Goal: Task Accomplishment & Management: Use online tool/utility

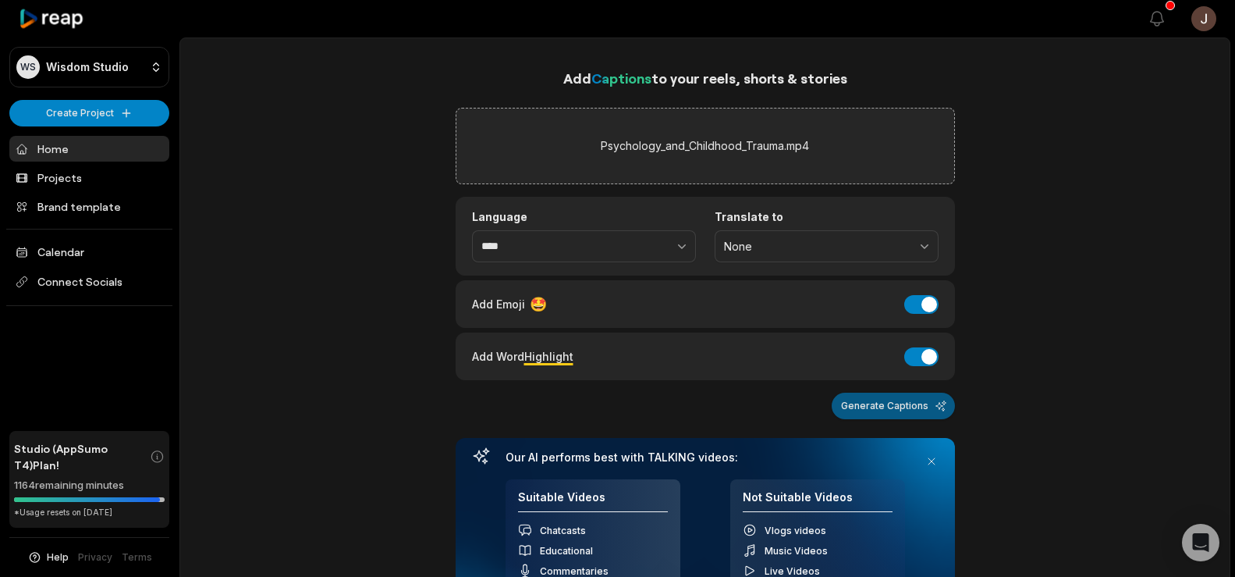
click at [900, 414] on button "Generate Captions" at bounding box center [893, 405] width 123 height 27
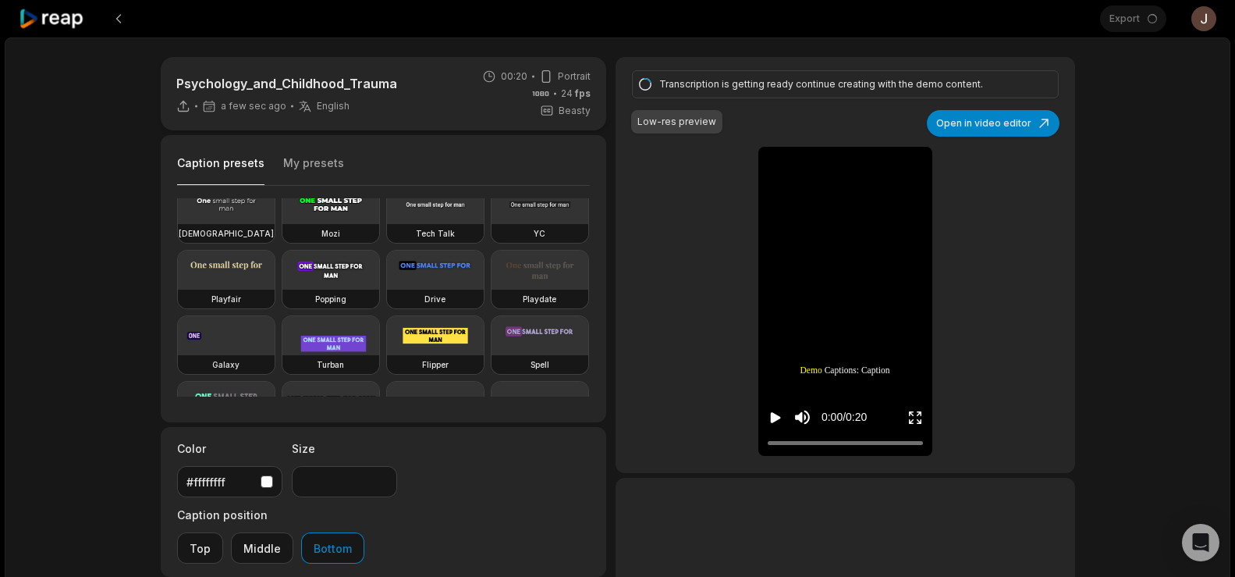
scroll to position [84, 0]
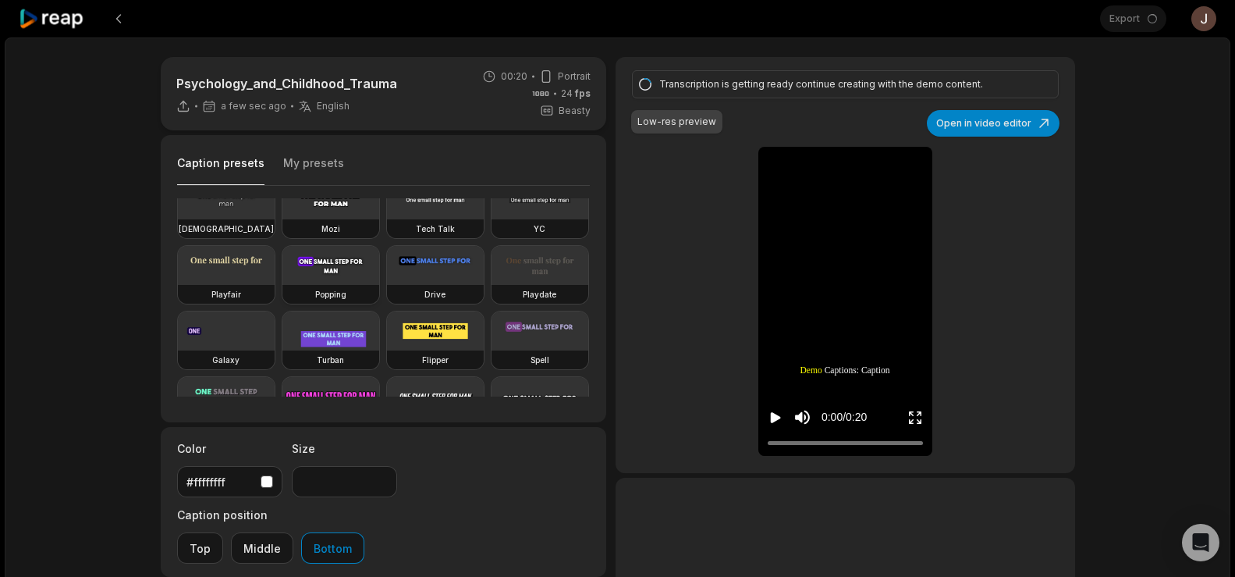
click at [282, 285] on video at bounding box center [330, 265] width 97 height 39
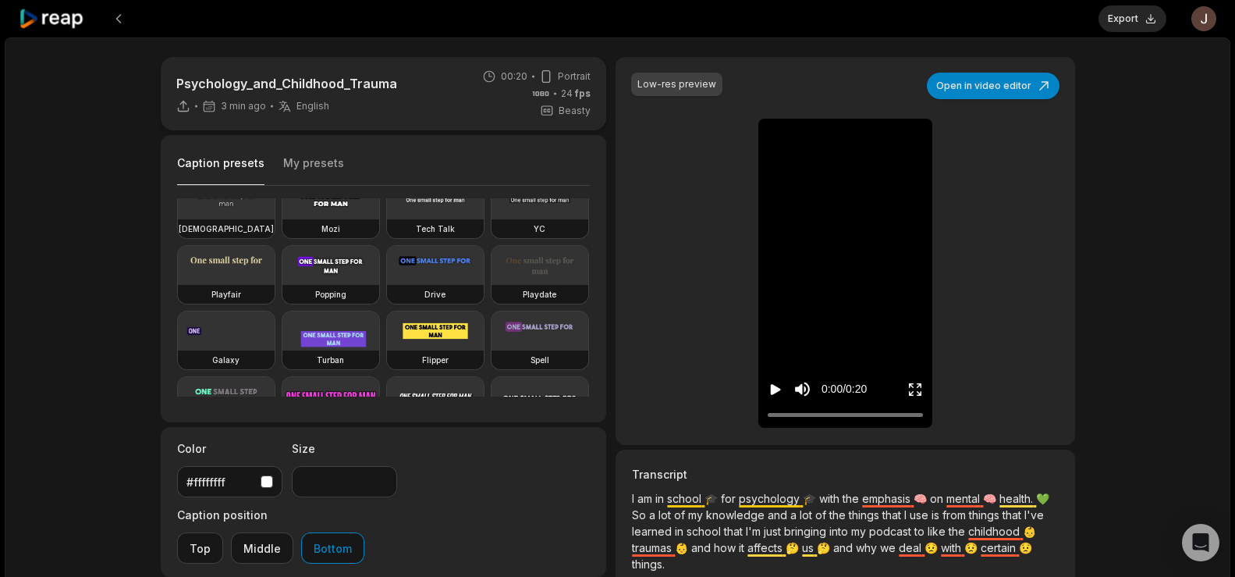
scroll to position [127, 0]
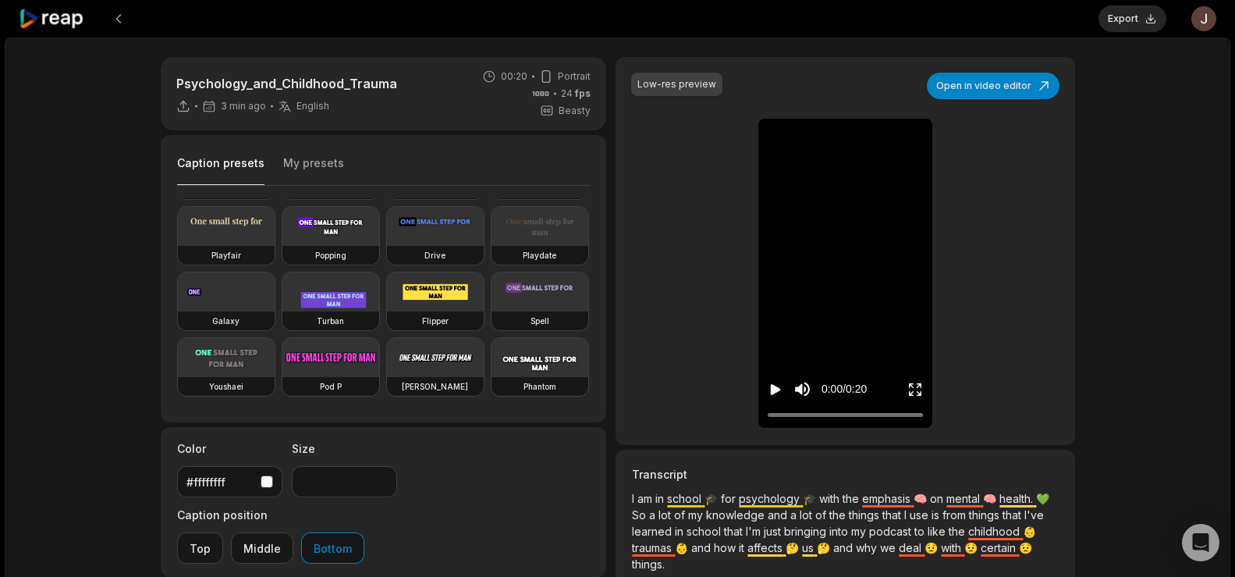
click at [282, 246] on video at bounding box center [330, 226] width 97 height 39
type input "**"
click at [1118, 21] on button "Export" at bounding box center [1133, 18] width 68 height 27
click at [1135, 15] on button "Download" at bounding box center [1124, 18] width 84 height 27
click at [119, 8] on button at bounding box center [119, 19] width 28 height 28
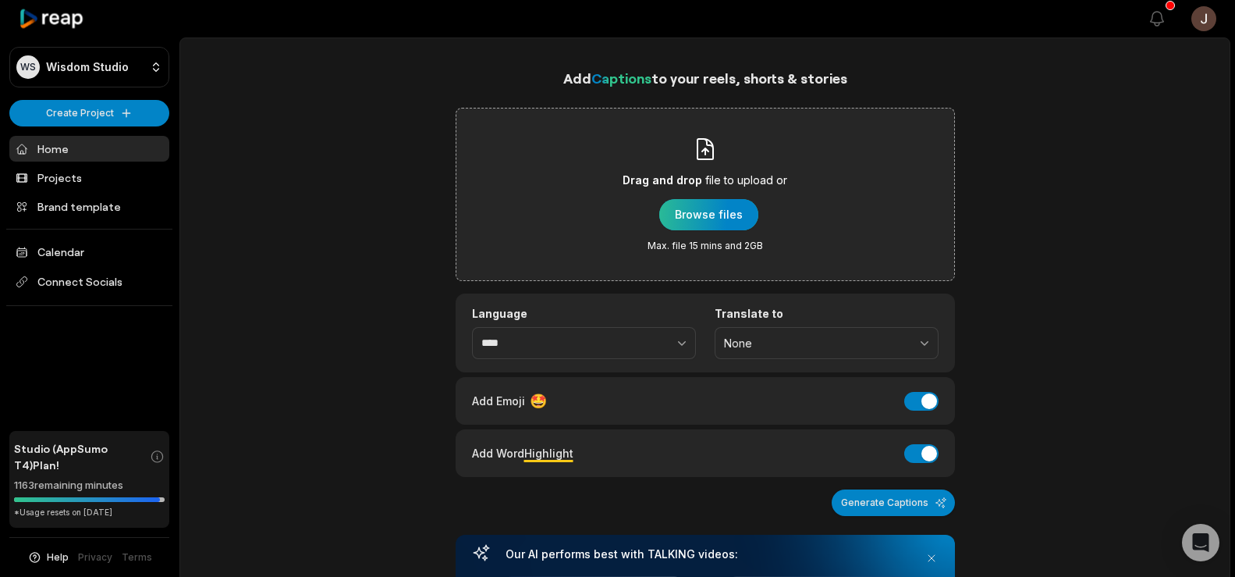
click at [686, 200] on div "button" at bounding box center [708, 214] width 99 height 31
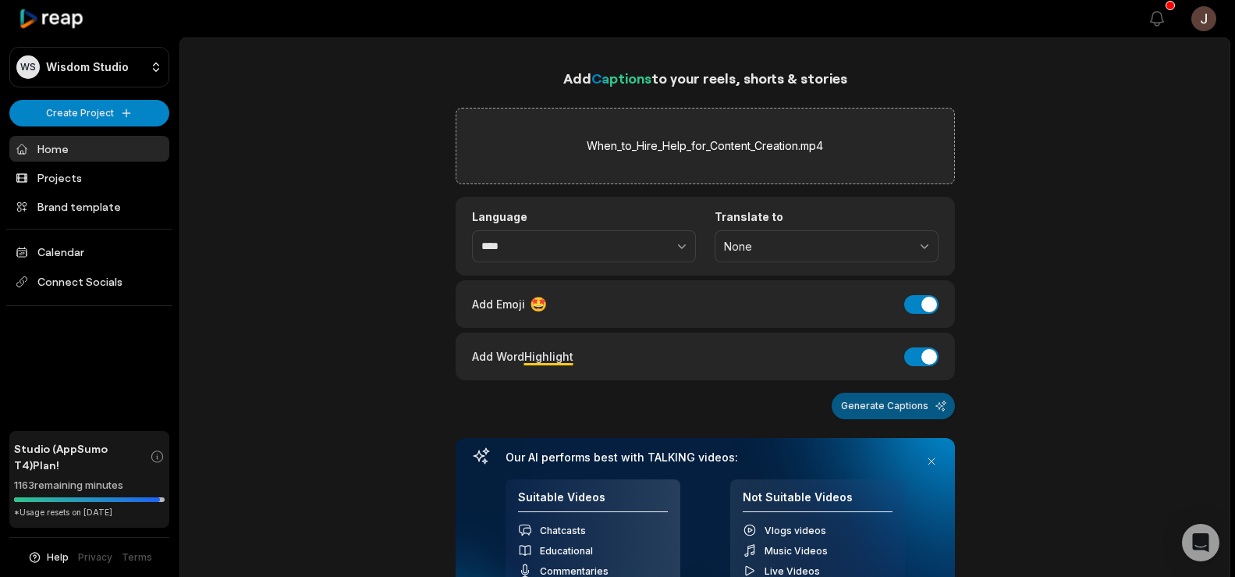
click at [879, 399] on button "Generate Captions" at bounding box center [893, 405] width 123 height 27
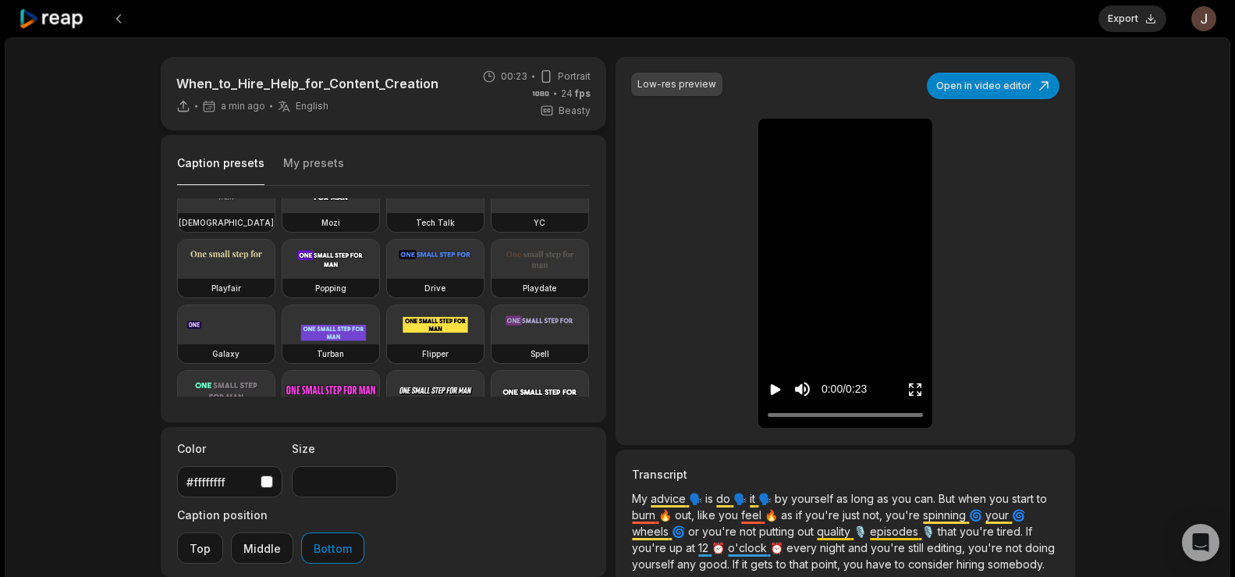
scroll to position [115, 0]
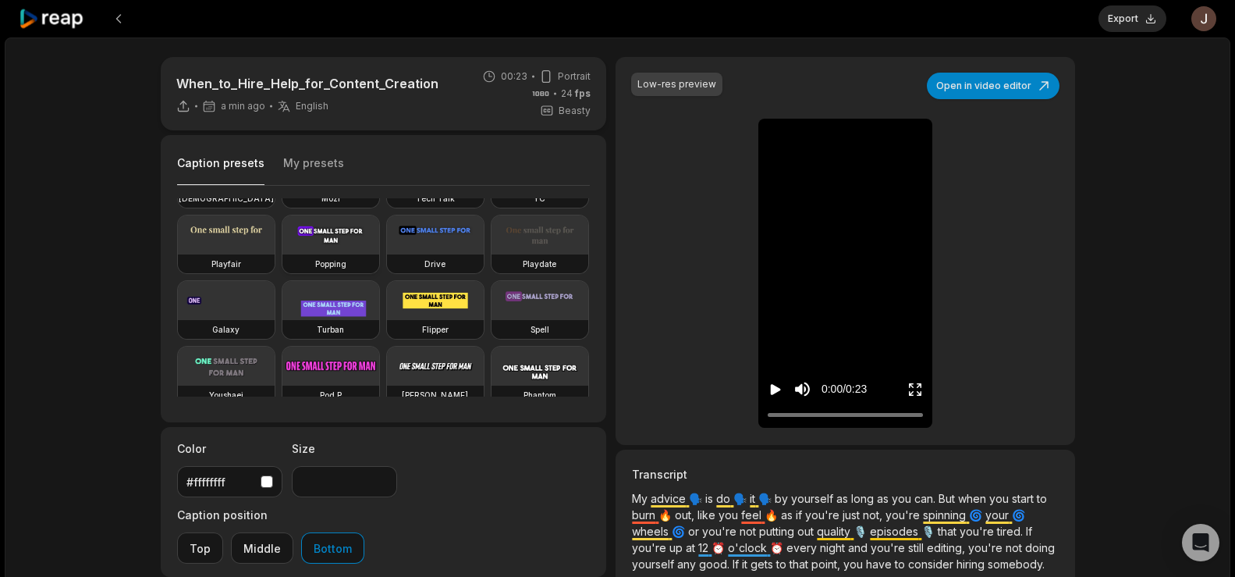
click at [282, 254] on video at bounding box center [330, 234] width 97 height 39
type input "**"
click at [1129, 23] on button "Export" at bounding box center [1133, 18] width 68 height 27
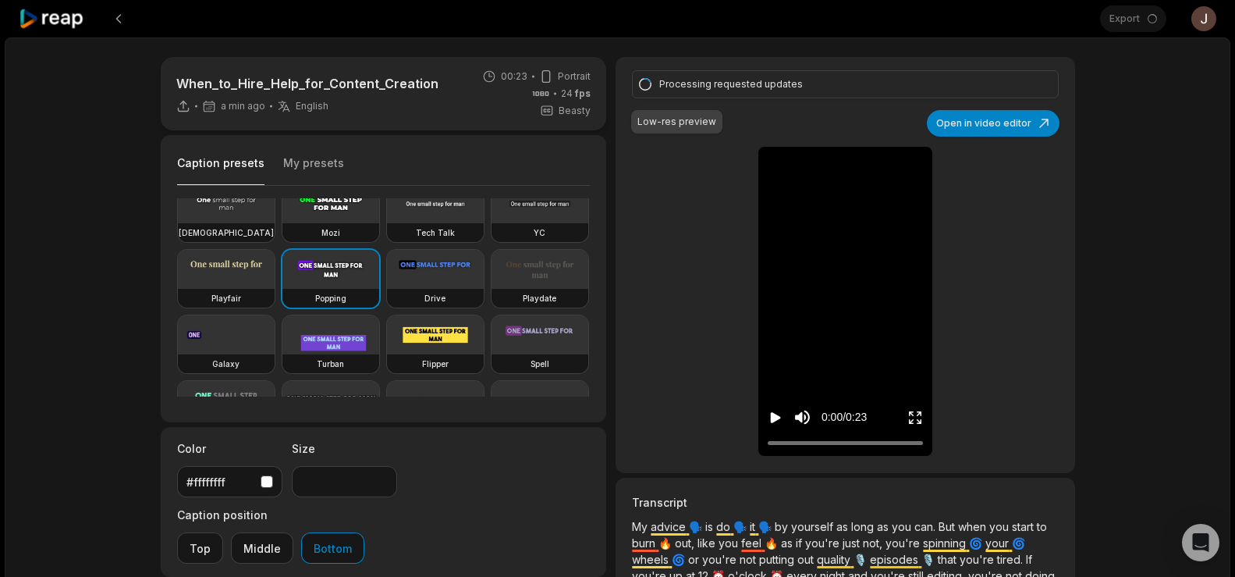
scroll to position [135, 0]
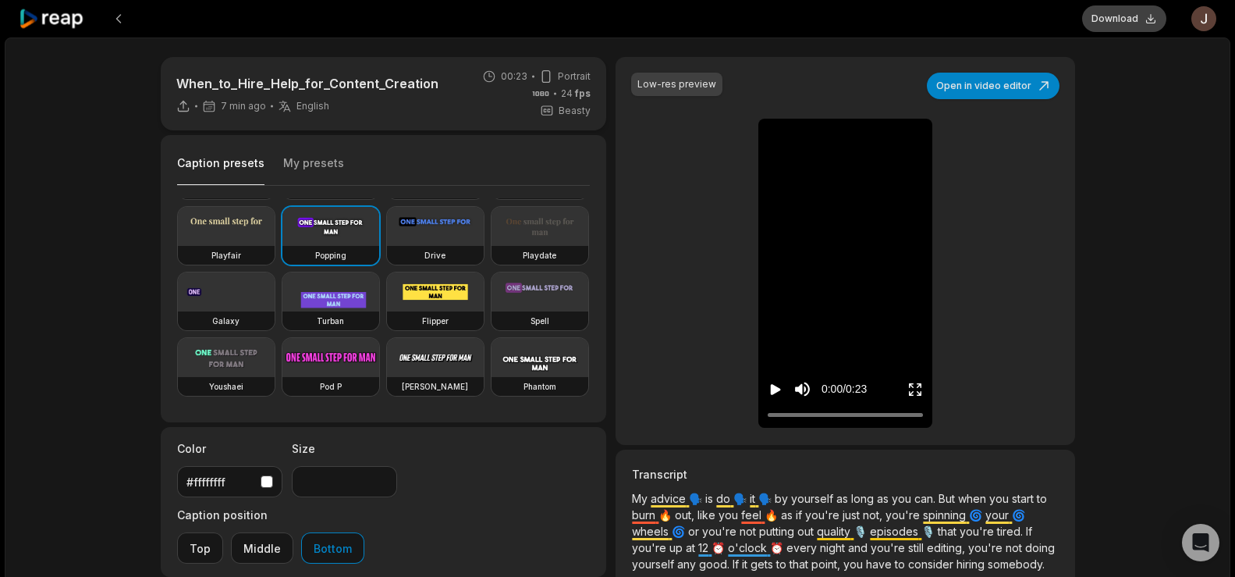
click at [1110, 15] on button "Download" at bounding box center [1124, 18] width 84 height 27
click at [120, 11] on button at bounding box center [119, 19] width 28 height 28
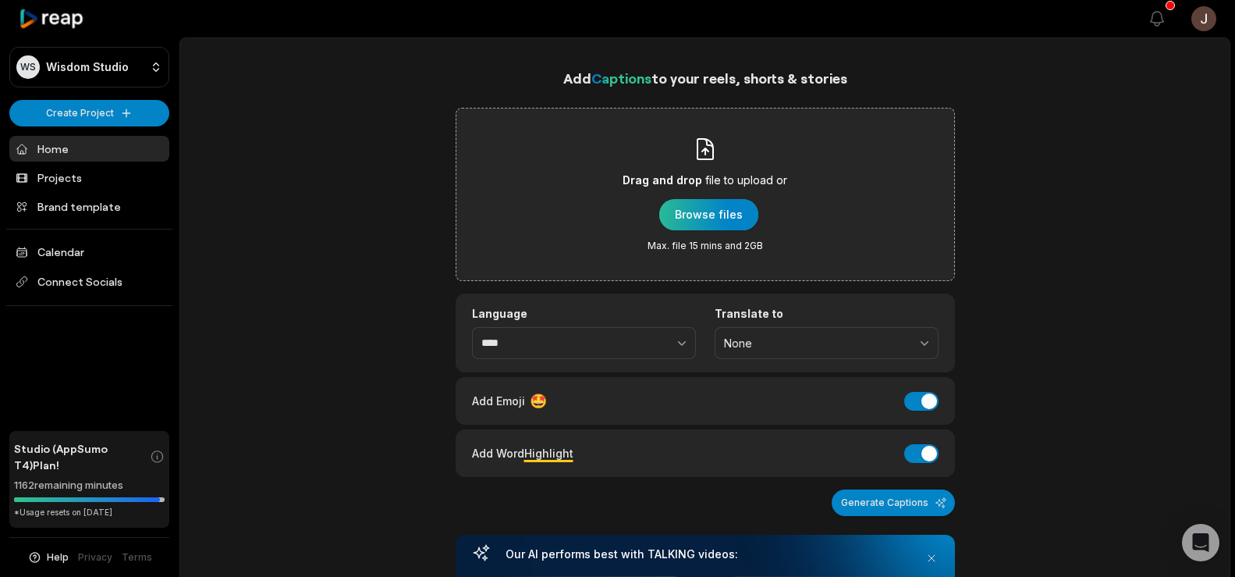
click at [704, 208] on div "button" at bounding box center [708, 214] width 99 height 31
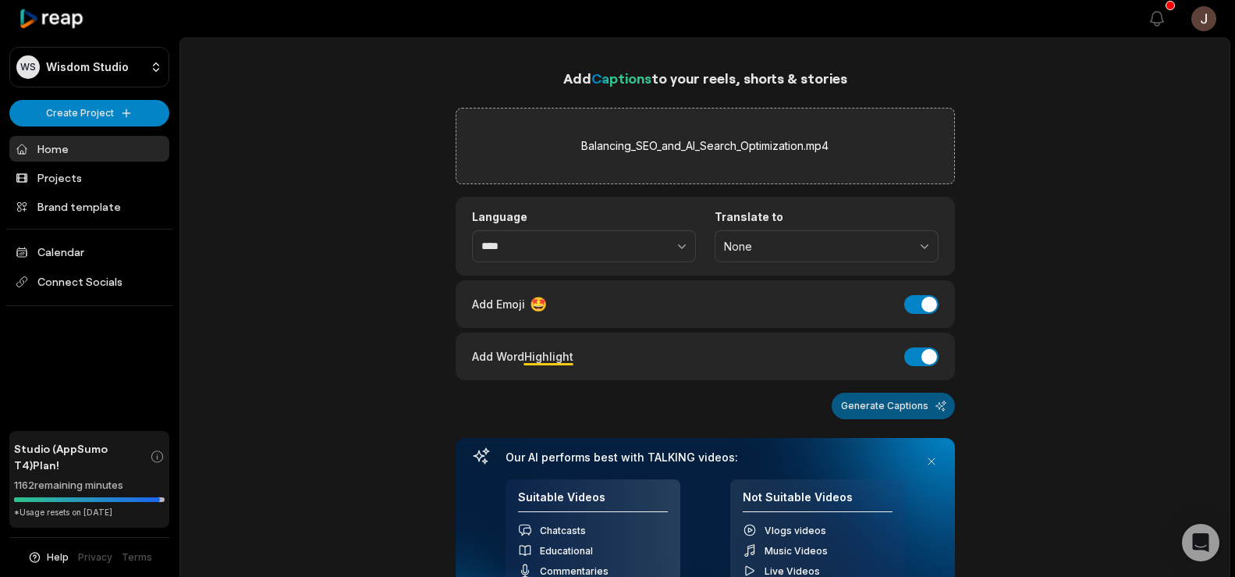
click at [861, 409] on button "Generate Captions" at bounding box center [893, 405] width 123 height 27
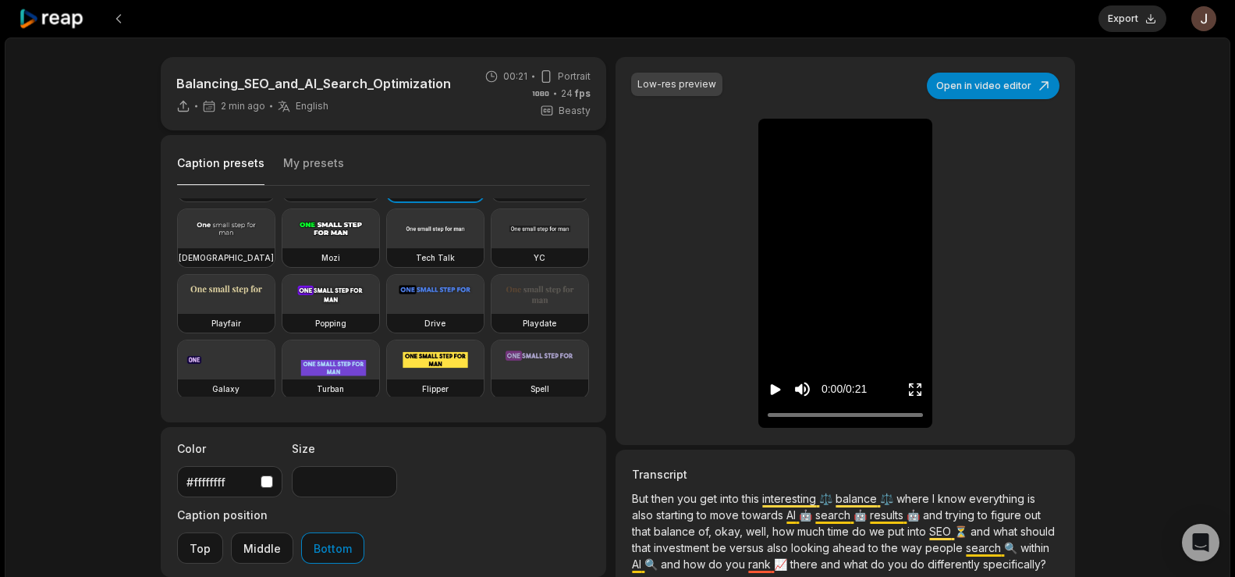
scroll to position [58, 0]
click at [282, 311] on video at bounding box center [330, 291] width 97 height 39
type input "**"
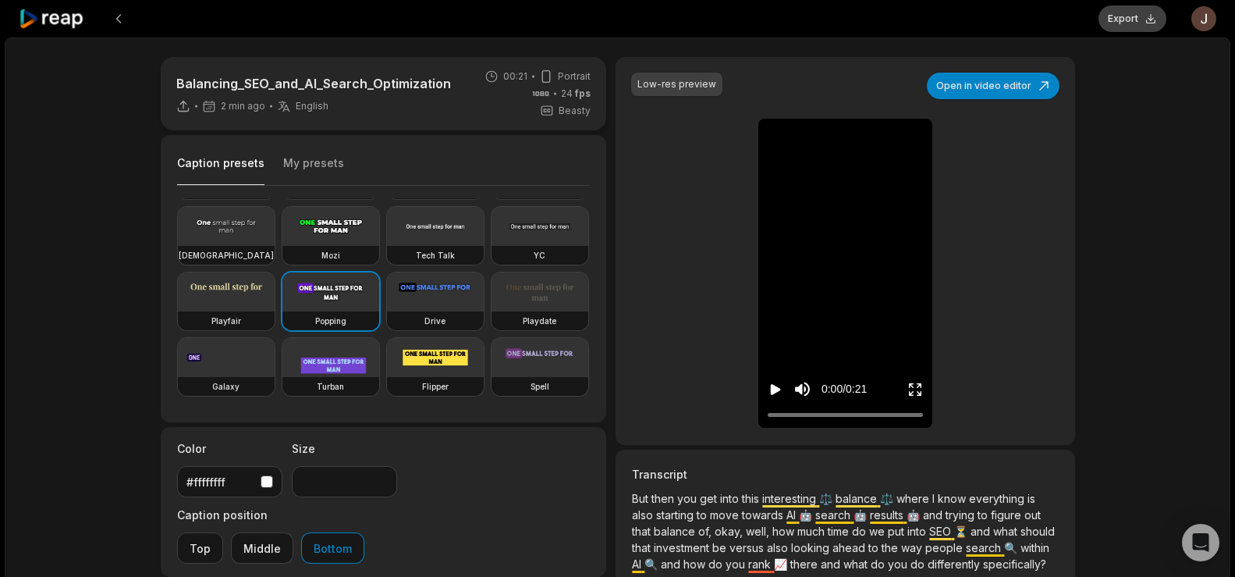
click at [1112, 20] on button "Export" at bounding box center [1133, 18] width 68 height 27
click at [1112, 17] on button "Download" at bounding box center [1124, 18] width 84 height 27
click at [126, 16] on button at bounding box center [119, 19] width 28 height 28
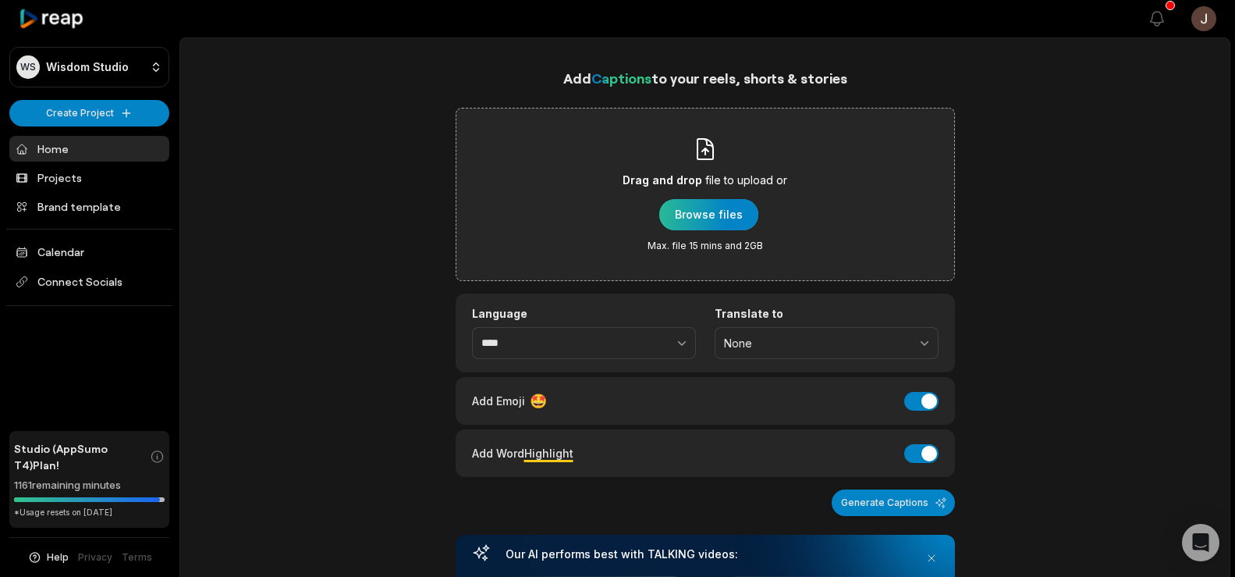
click at [698, 204] on div "button" at bounding box center [708, 214] width 99 height 31
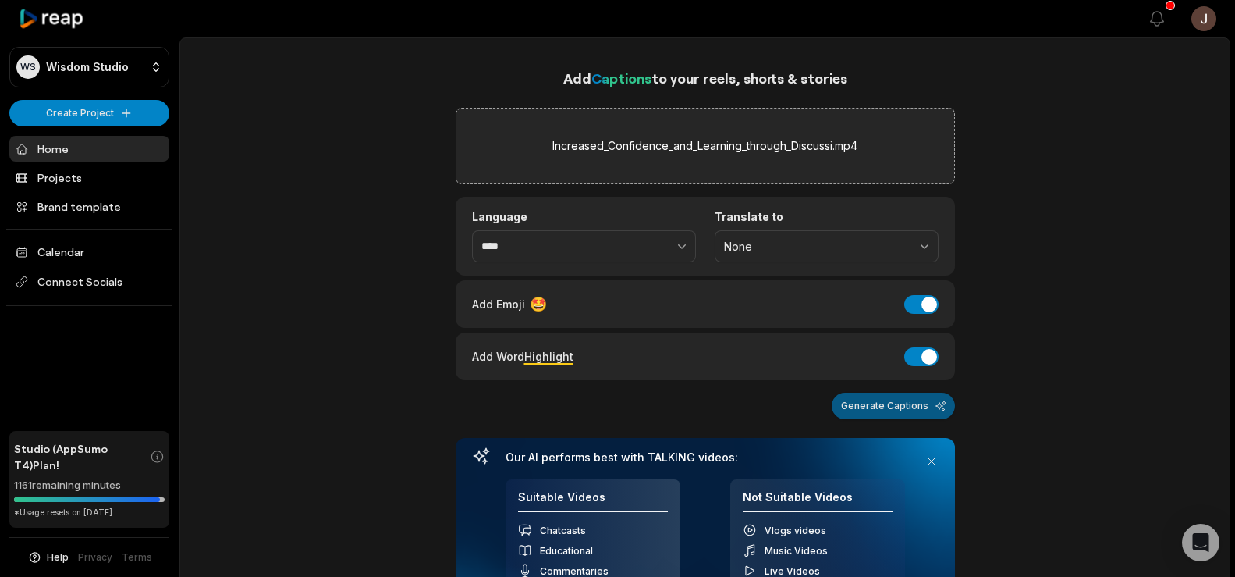
click at [903, 405] on button "Generate Captions" at bounding box center [893, 405] width 123 height 27
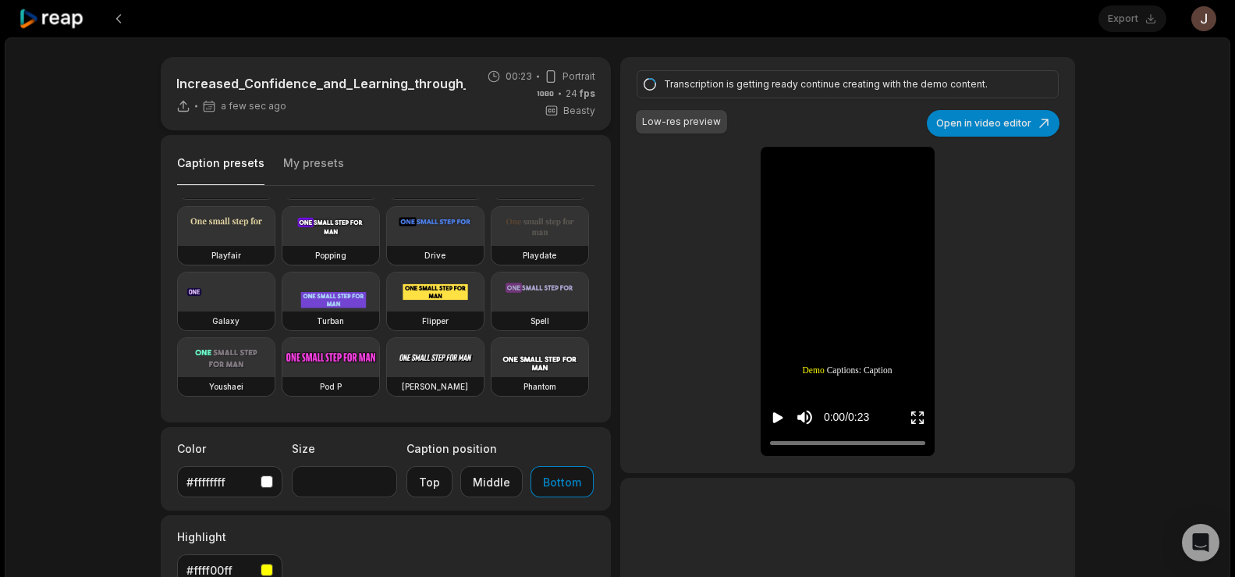
scroll to position [119, 0]
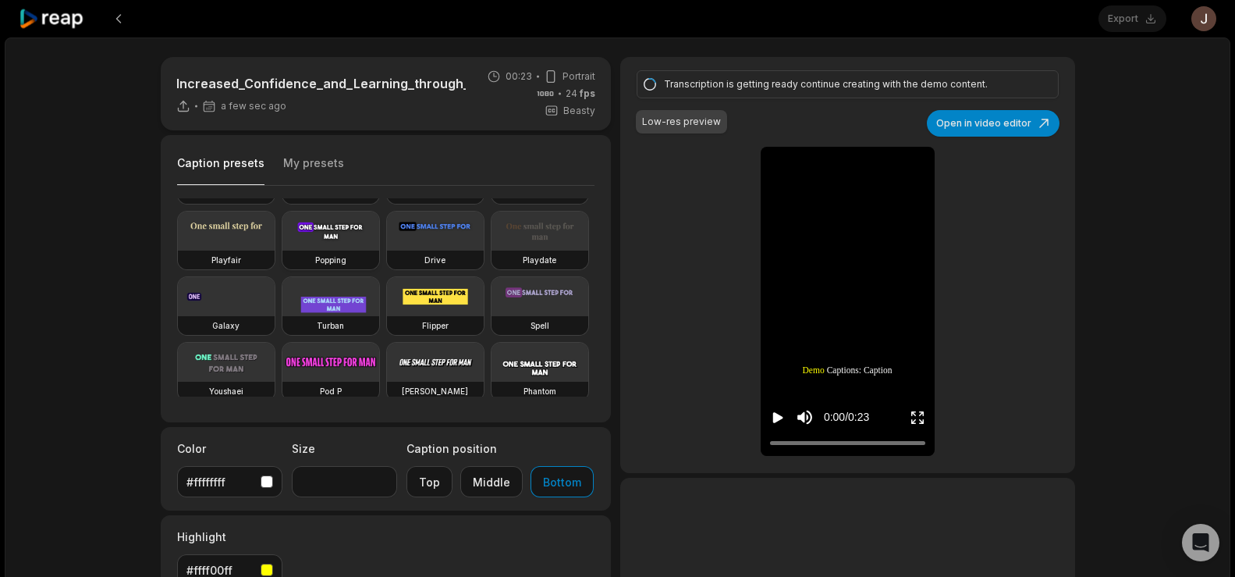
click at [282, 250] on video at bounding box center [330, 230] width 97 height 39
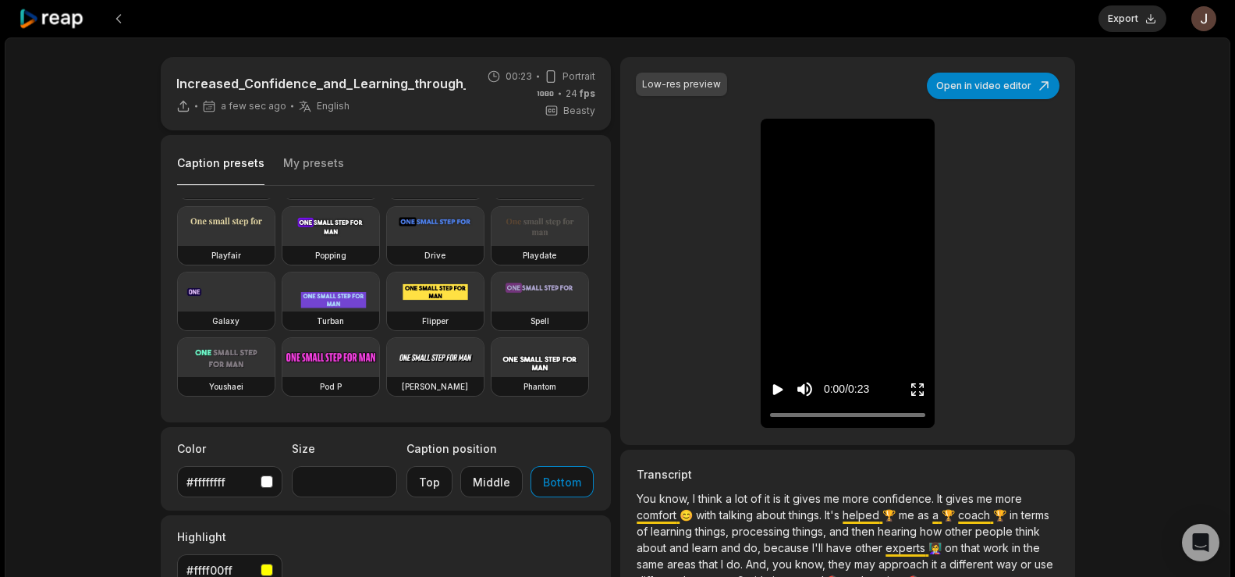
scroll to position [133, 0]
click at [282, 246] on video at bounding box center [330, 226] width 97 height 39
type input "**"
click at [1117, 12] on button "Export" at bounding box center [1133, 18] width 68 height 27
click at [1093, 17] on button "Download" at bounding box center [1124, 18] width 84 height 27
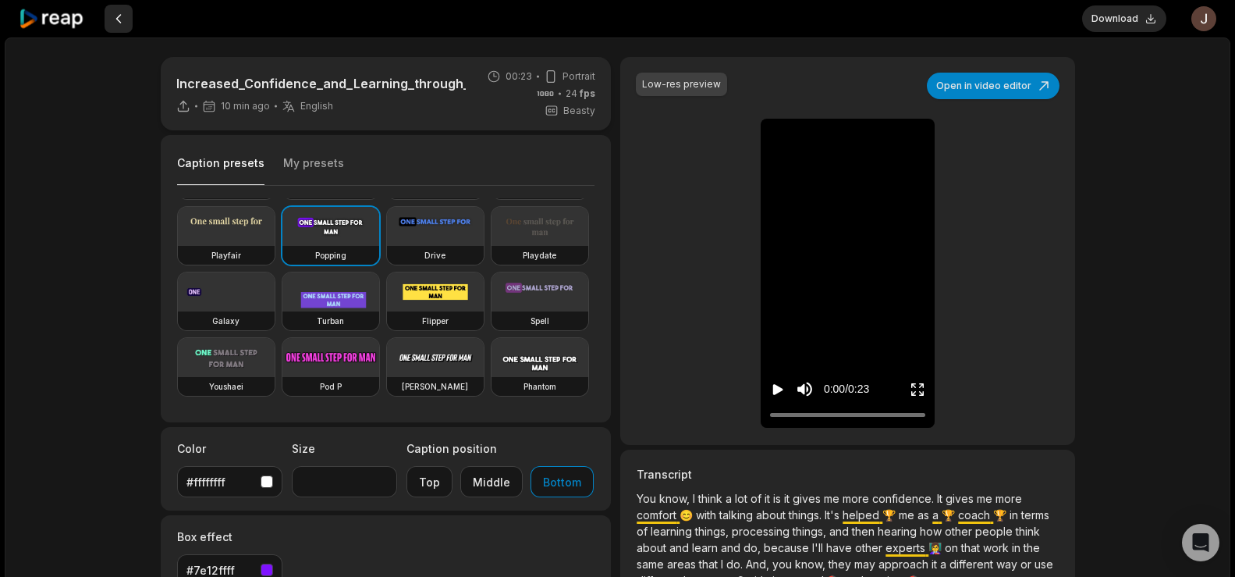
click at [126, 27] on button at bounding box center [119, 19] width 28 height 28
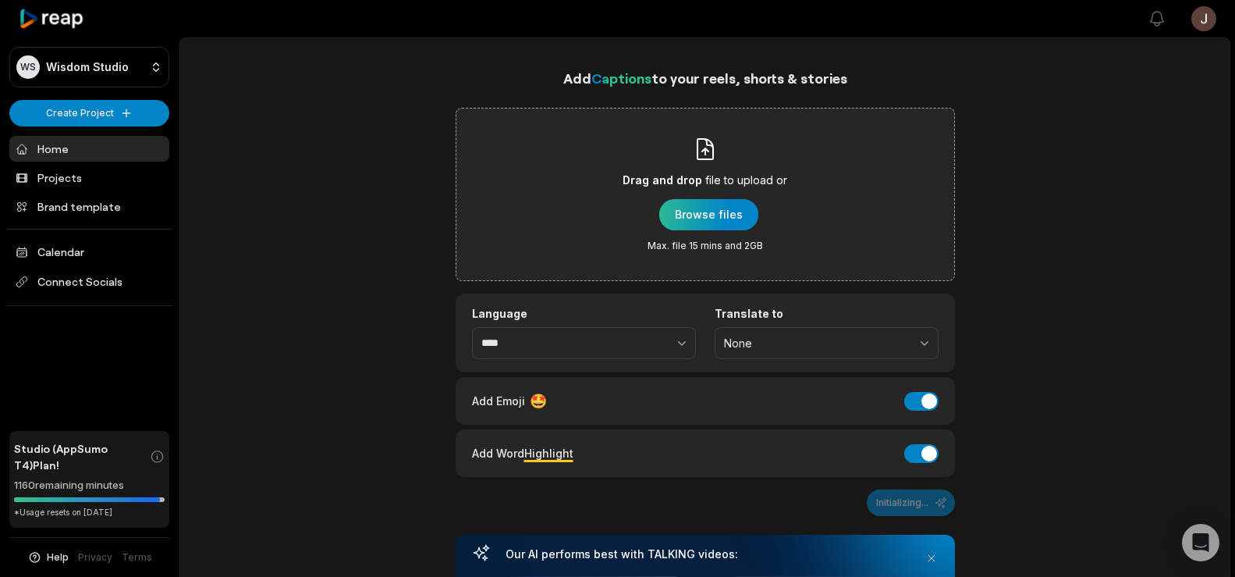
click at [704, 218] on div "button" at bounding box center [708, 214] width 99 height 31
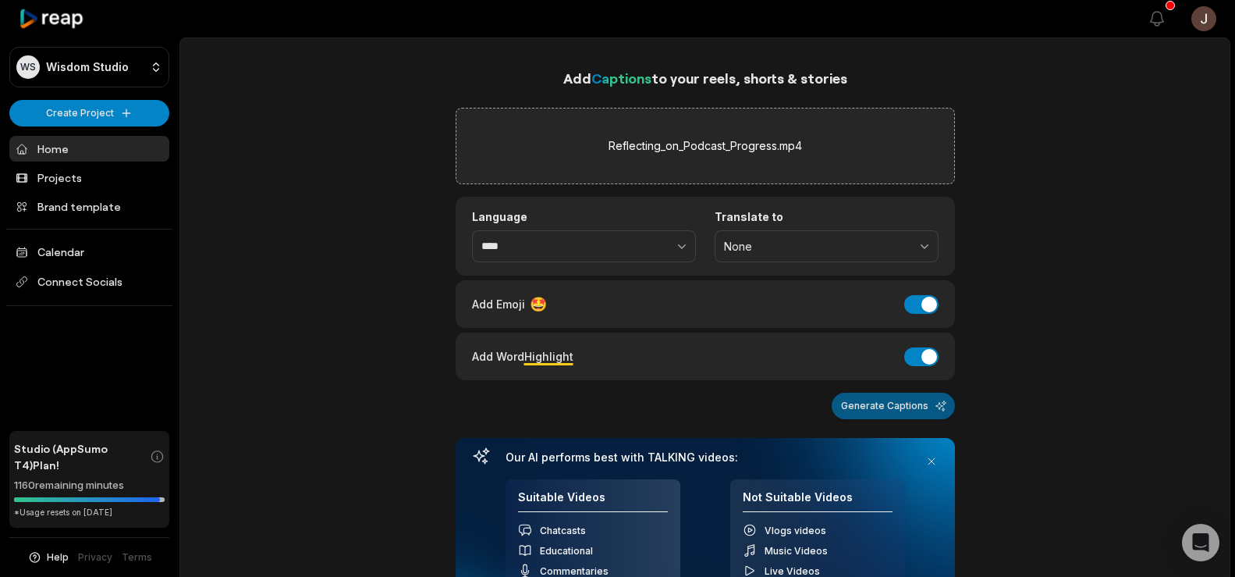
click at [901, 414] on button "Generate Captions" at bounding box center [893, 405] width 123 height 27
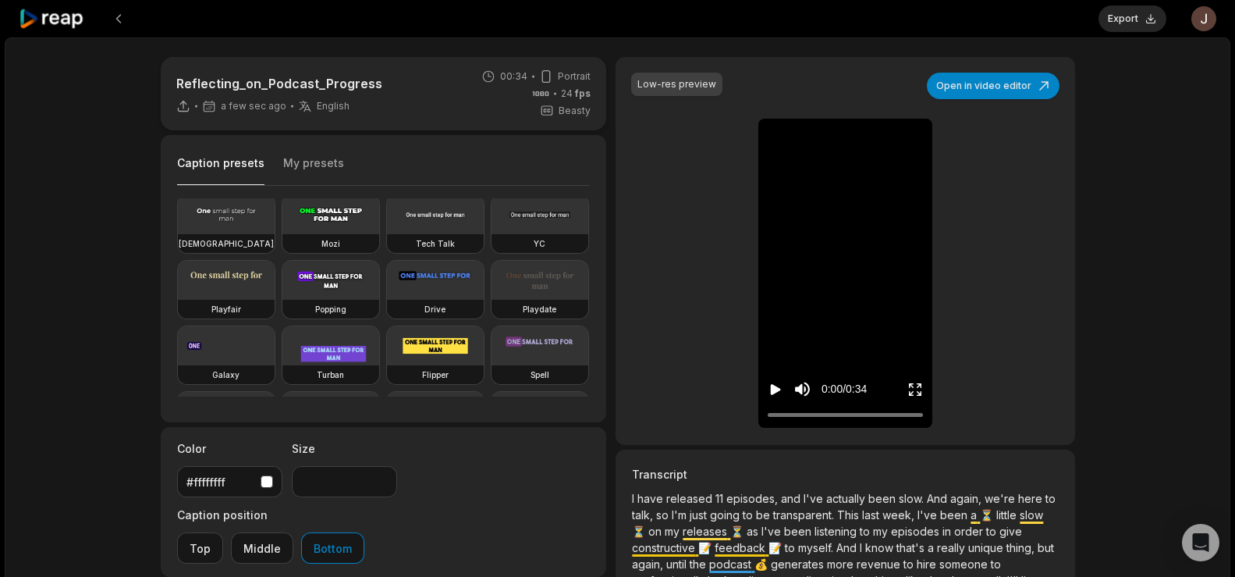
scroll to position [72, 0]
click at [282, 297] on video at bounding box center [330, 277] width 97 height 39
type input "**"
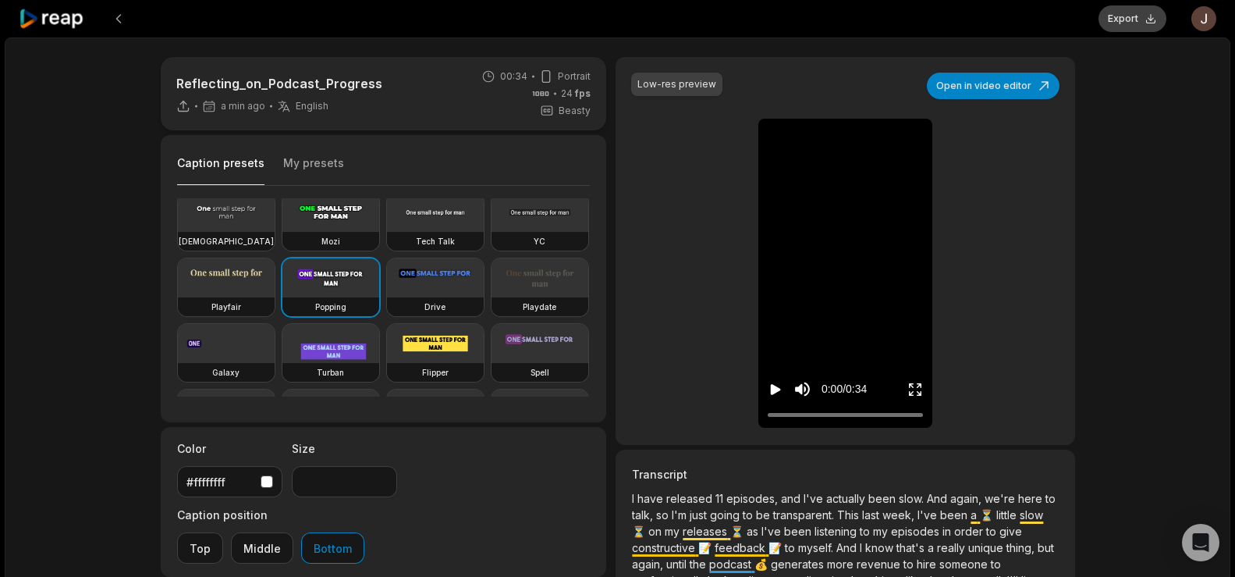
click at [1139, 8] on button "Export" at bounding box center [1133, 18] width 68 height 27
click at [1116, 12] on button "Download" at bounding box center [1124, 18] width 84 height 27
click at [720, 140] on div "Low-res preview Open in video editor I I have have released released 11 11 epis…" at bounding box center [845, 251] width 459 height 388
click at [115, 19] on button at bounding box center [119, 19] width 28 height 28
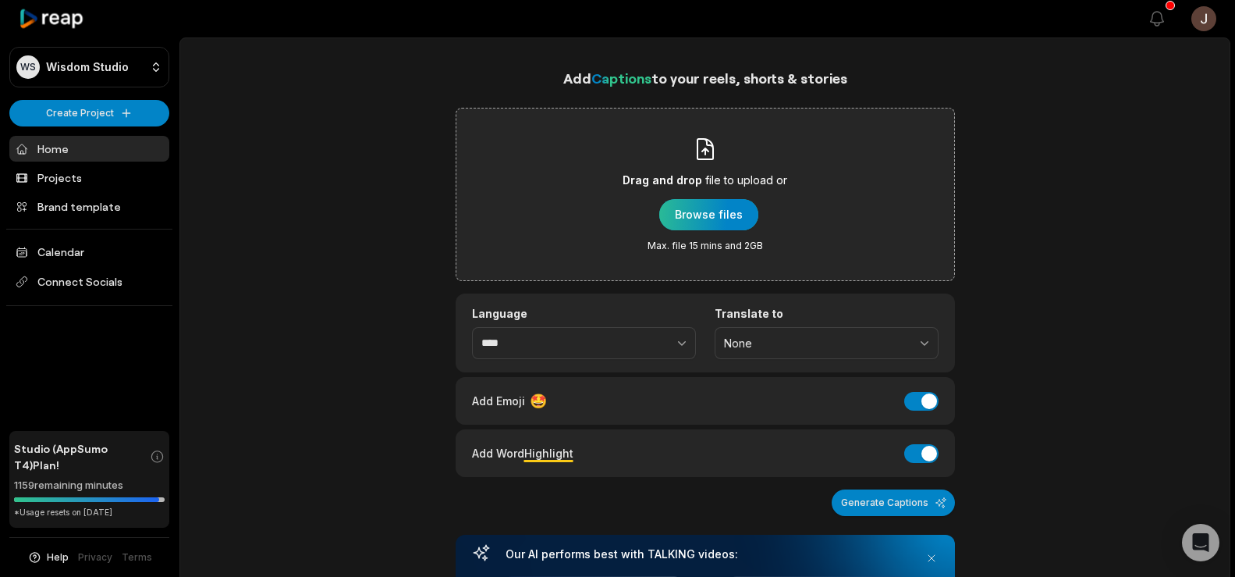
click at [694, 208] on div "button" at bounding box center [708, 214] width 99 height 31
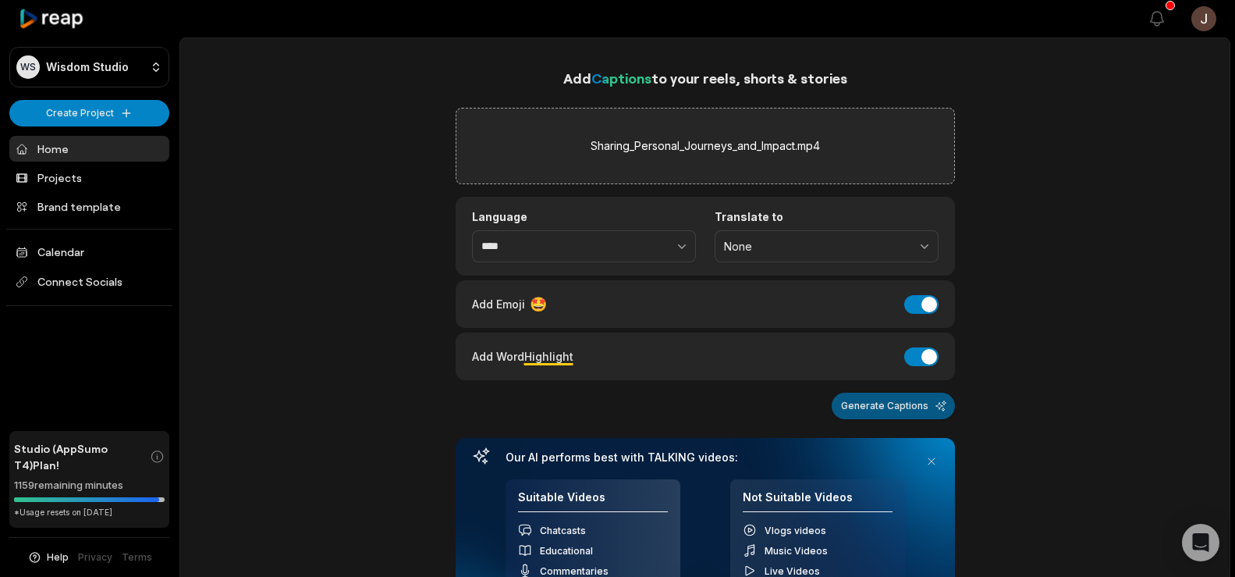
click at [884, 412] on button "Generate Captions" at bounding box center [893, 405] width 123 height 27
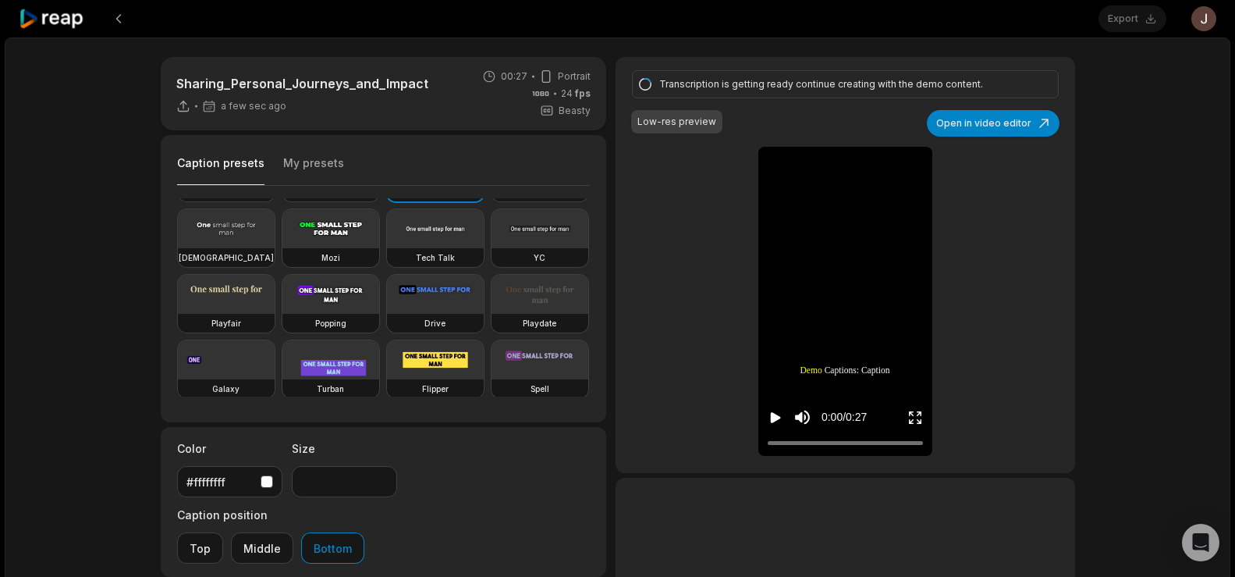
scroll to position [62, 0]
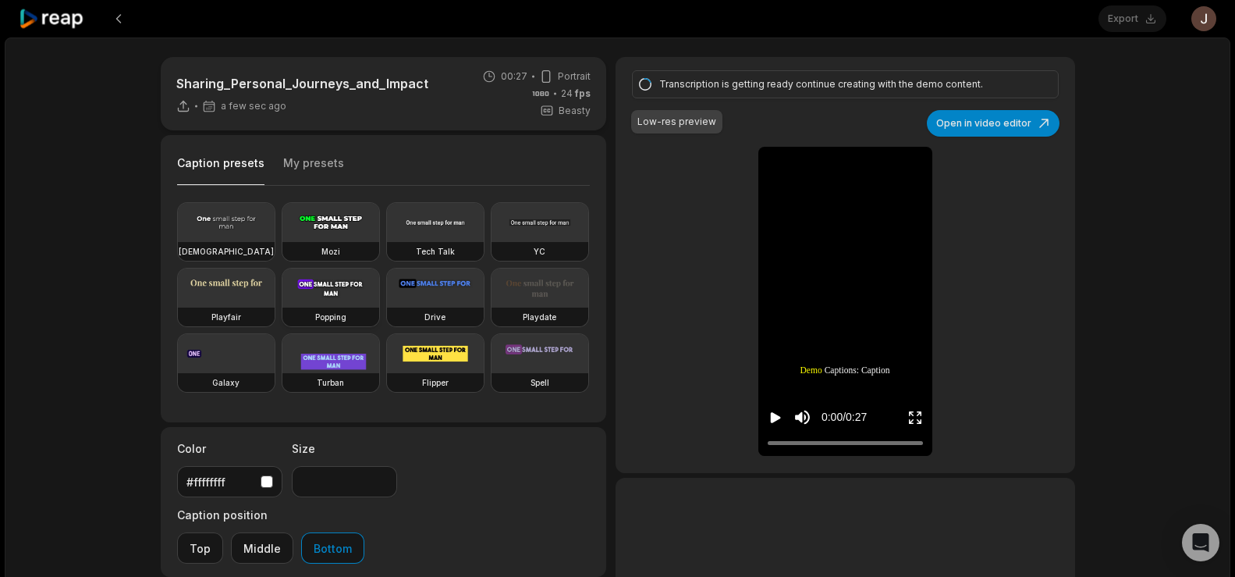
click at [282, 307] on video at bounding box center [330, 287] width 97 height 39
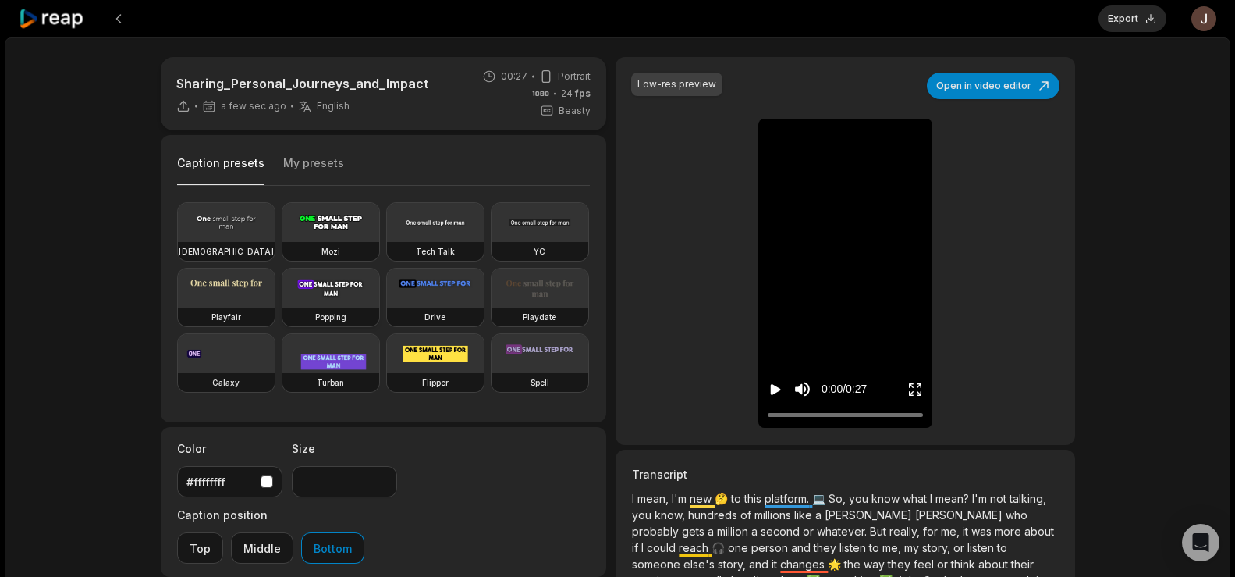
click at [282, 307] on video at bounding box center [330, 287] width 97 height 39
type input "**"
click at [1126, 10] on button "Export" at bounding box center [1133, 18] width 68 height 27
click at [1111, 17] on button "Download" at bounding box center [1124, 18] width 84 height 27
click at [1164, 115] on div "Sharing_Personal_Journeys_and_Impact 5 min ago English en 00:27 Portrait 24 fps…" at bounding box center [618, 461] width 1226 height 849
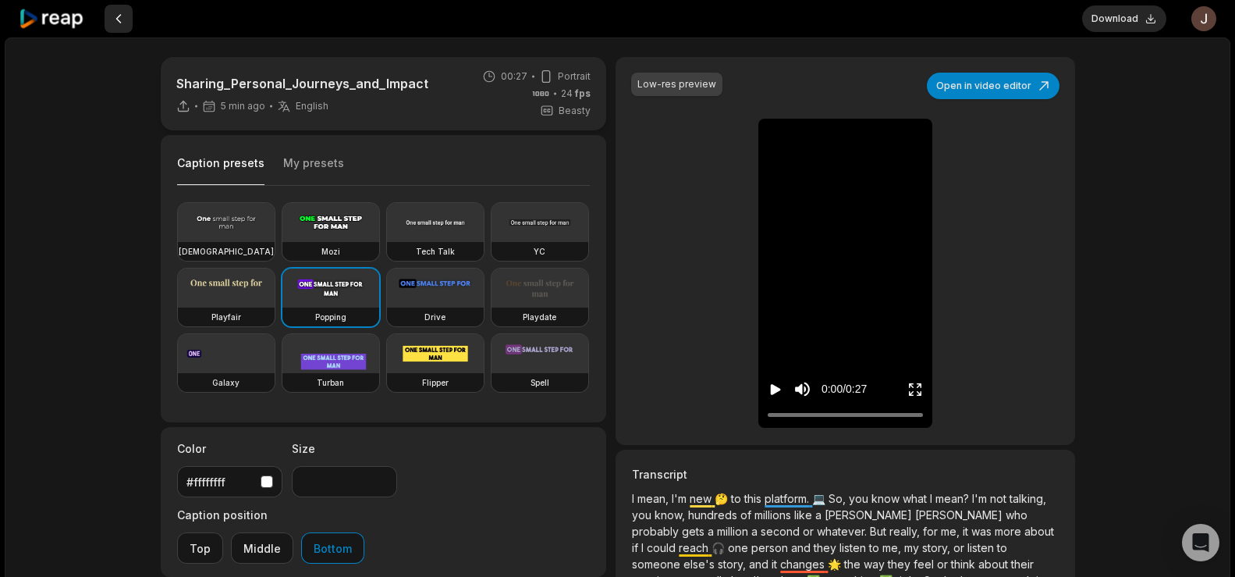
click at [123, 22] on button at bounding box center [119, 19] width 28 height 28
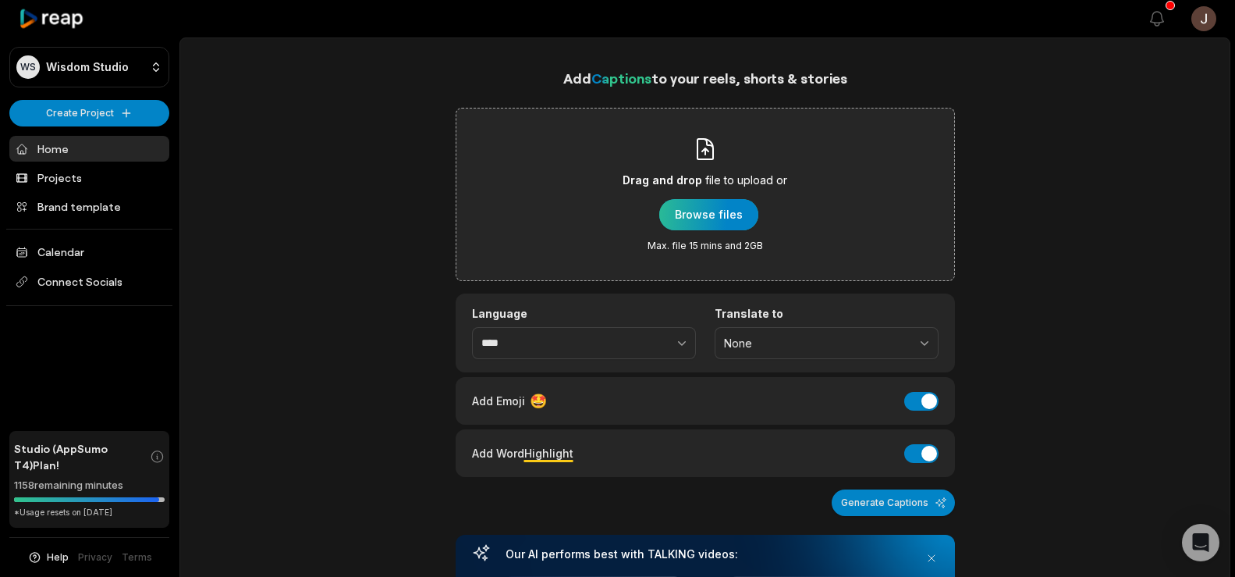
click at [711, 211] on div "button" at bounding box center [708, 214] width 99 height 31
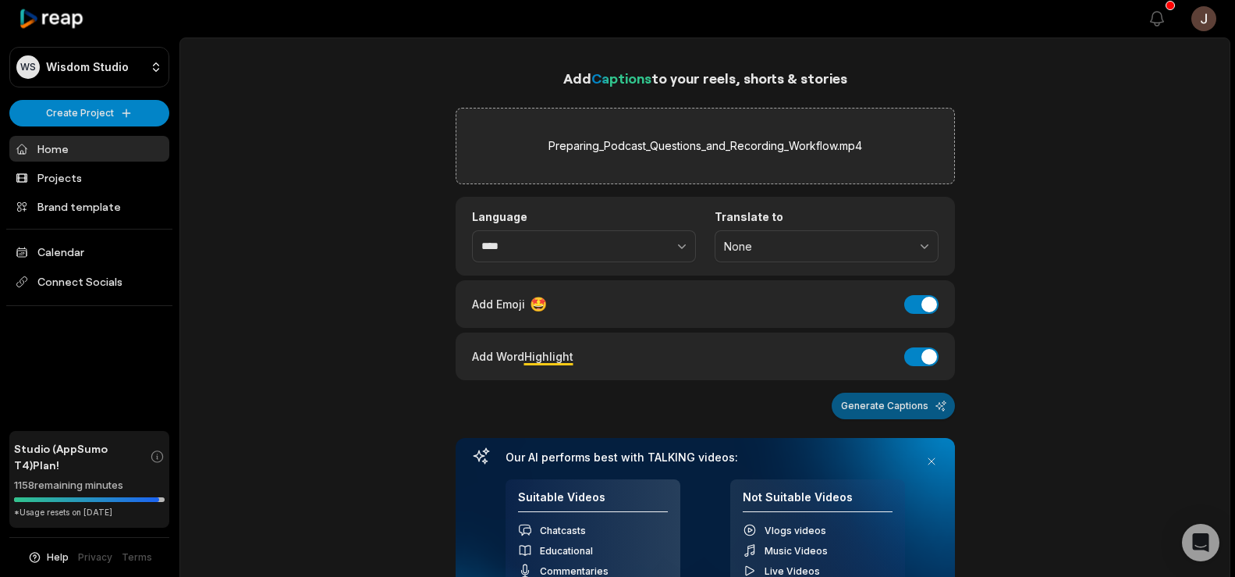
click at [875, 399] on button "Generate Captions" at bounding box center [893, 405] width 123 height 27
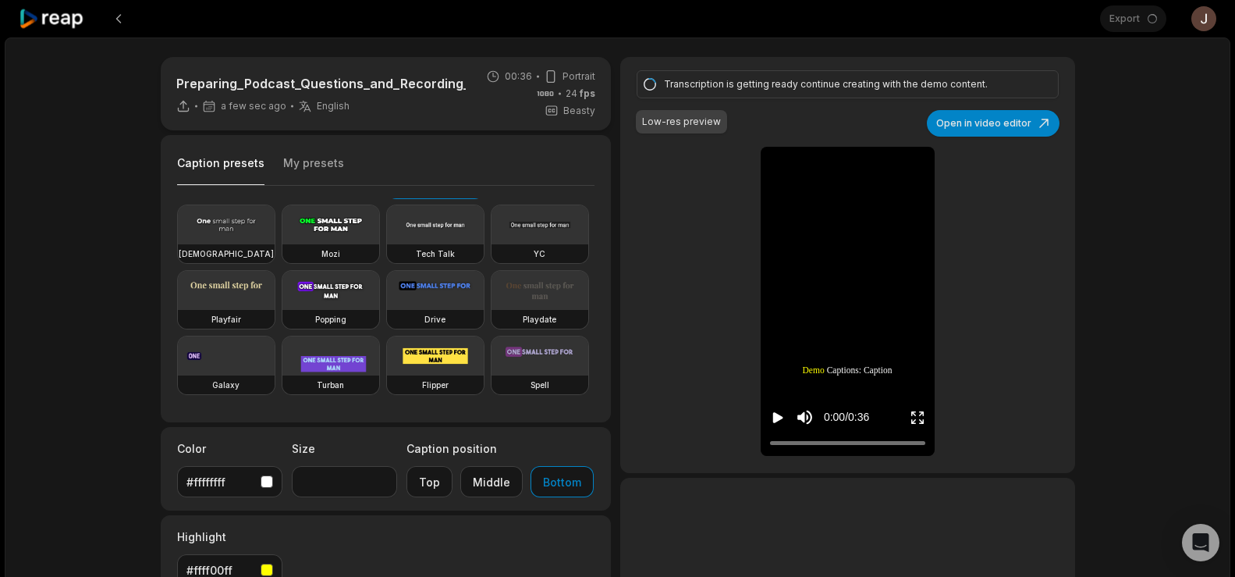
scroll to position [76, 0]
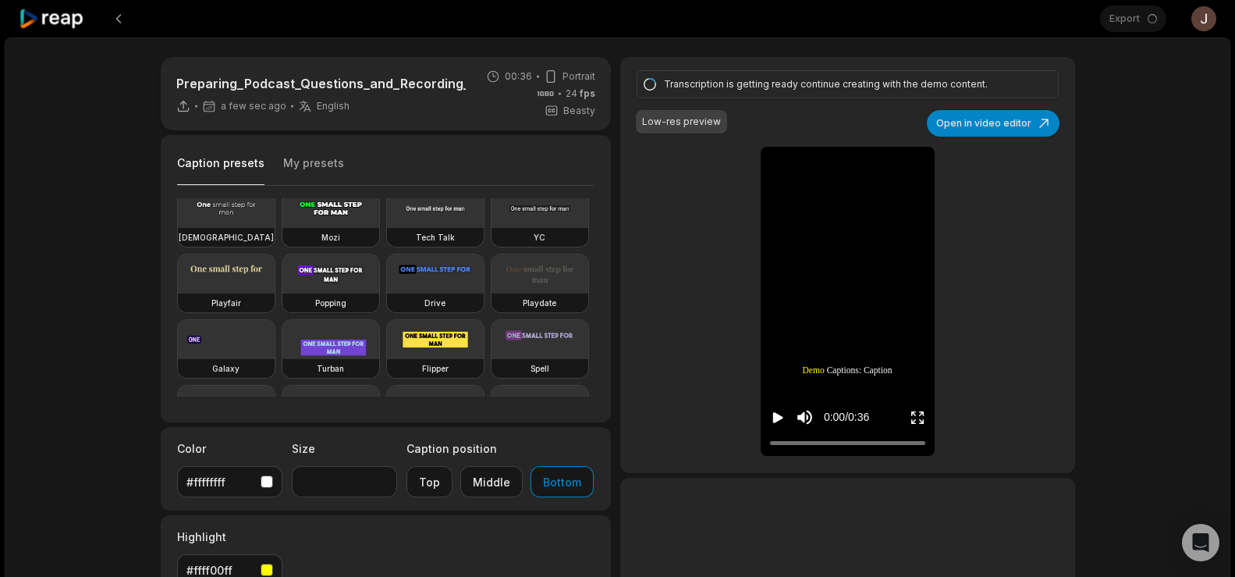
click at [282, 293] on video at bounding box center [330, 273] width 97 height 39
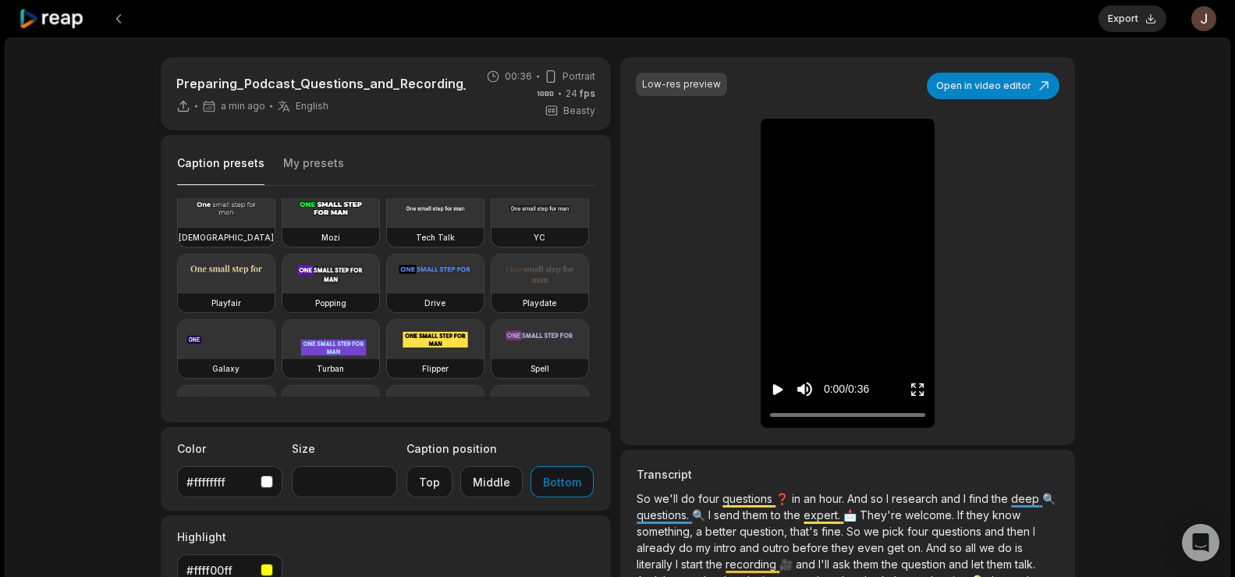
click at [282, 293] on video at bounding box center [330, 273] width 97 height 39
type input "**"
click at [1127, 20] on button "Export" at bounding box center [1133, 18] width 68 height 27
click at [1104, 25] on button "Download" at bounding box center [1124, 18] width 84 height 27
click at [123, 12] on button at bounding box center [119, 19] width 28 height 28
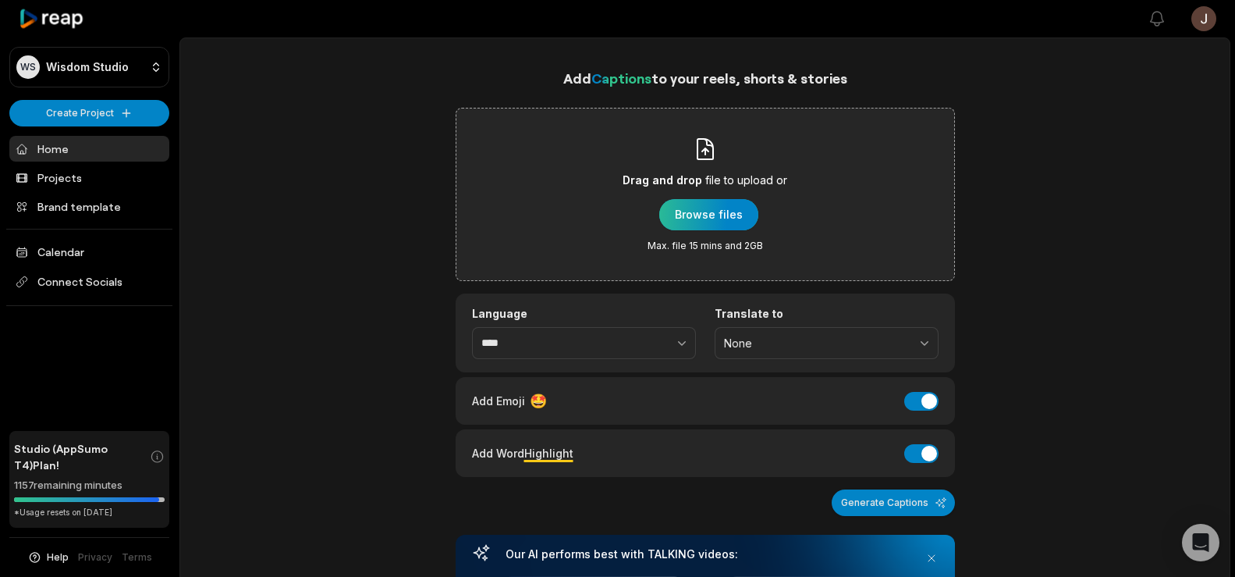
click at [688, 218] on div "button" at bounding box center [708, 214] width 99 height 31
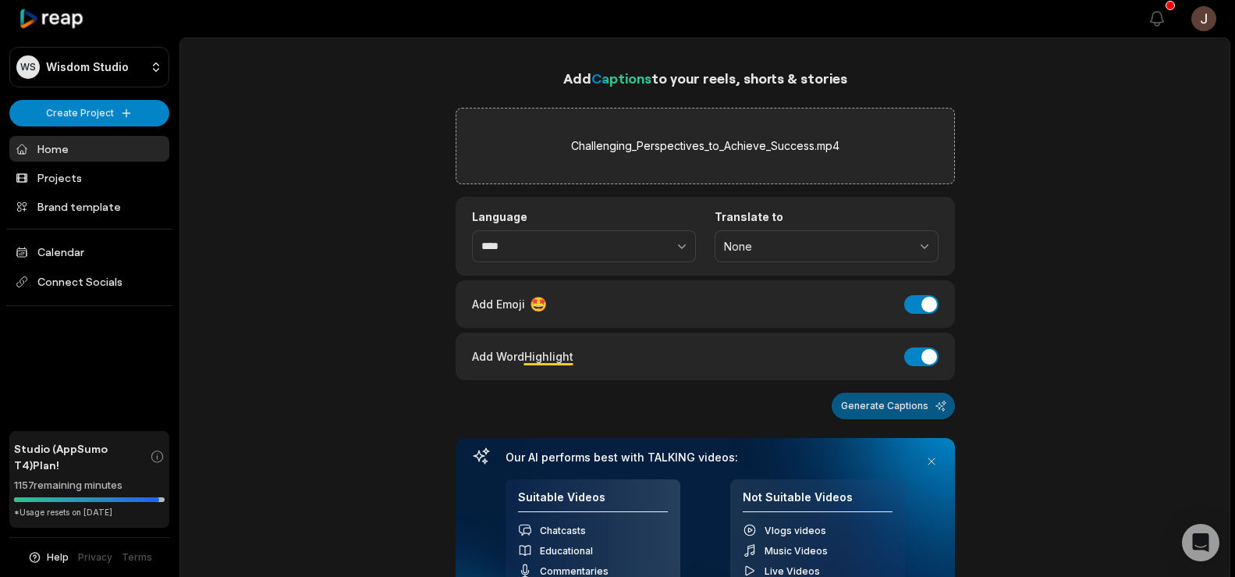
click at [872, 399] on button "Generate Captions" at bounding box center [893, 405] width 123 height 27
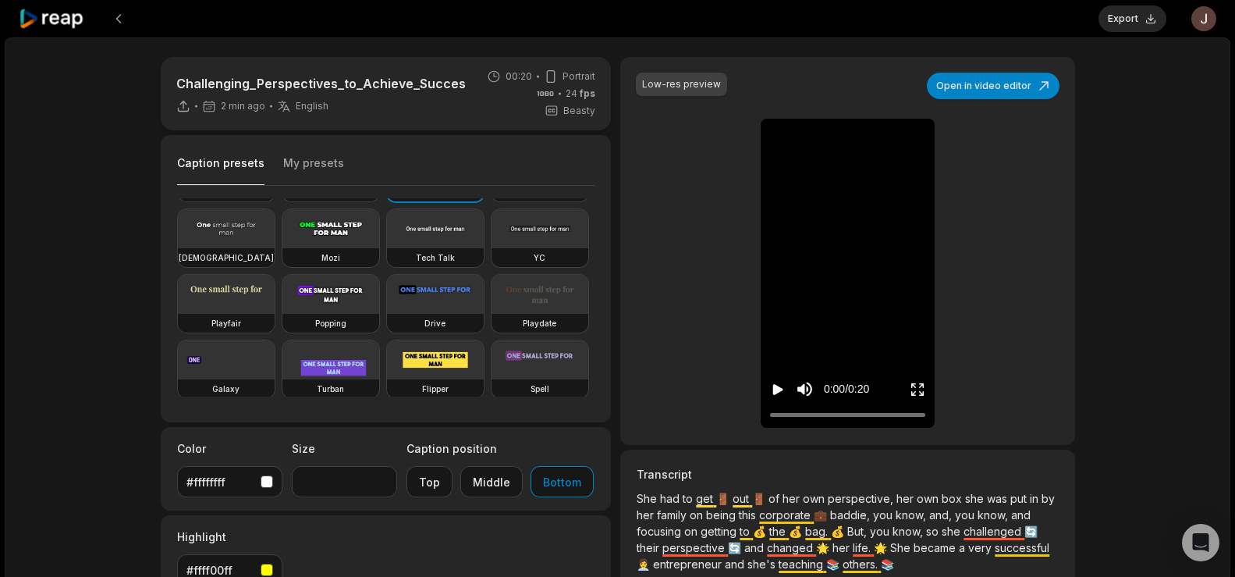
scroll to position [59, 0]
click at [282, 310] on video at bounding box center [330, 290] width 97 height 39
type input "**"
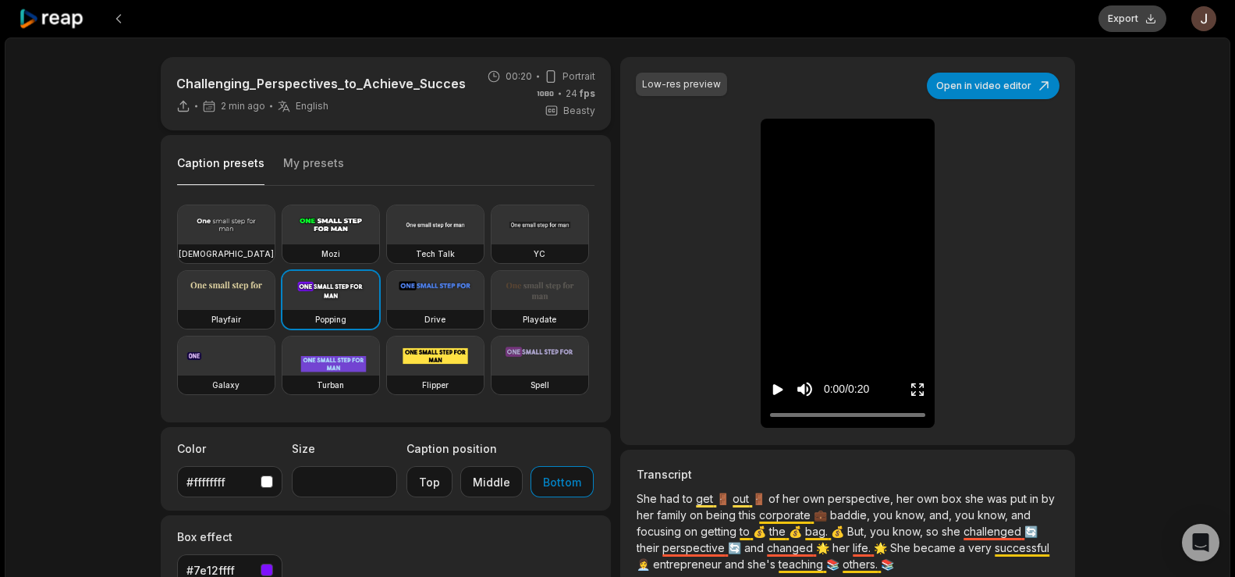
click at [1117, 16] on button "Export" at bounding box center [1133, 18] width 68 height 27
click at [1114, 16] on button "Download" at bounding box center [1124, 18] width 84 height 27
click at [124, 19] on button at bounding box center [119, 19] width 28 height 28
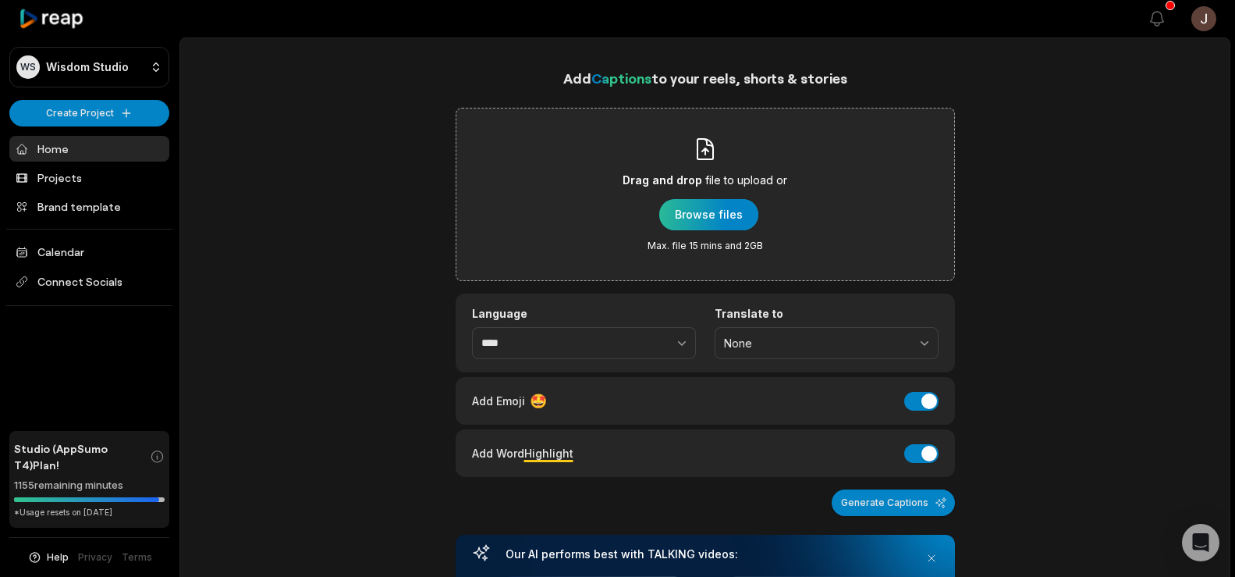
click at [686, 208] on div "button" at bounding box center [708, 214] width 99 height 31
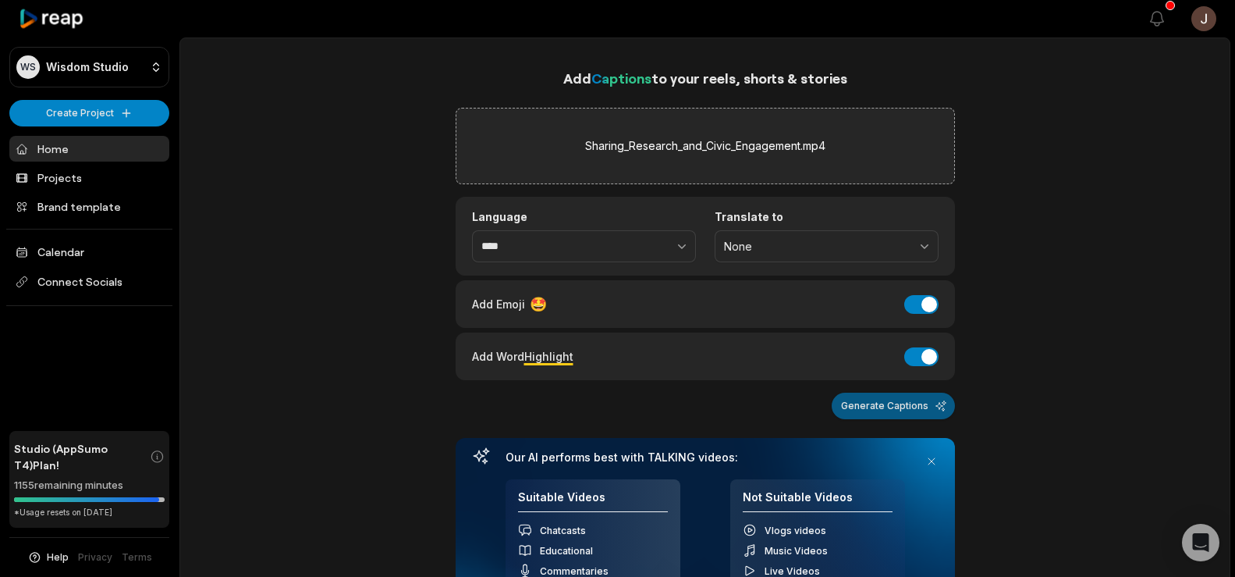
click at [915, 413] on button "Generate Captions" at bounding box center [893, 405] width 123 height 27
click at [886, 407] on button "Generate Captions" at bounding box center [893, 405] width 123 height 27
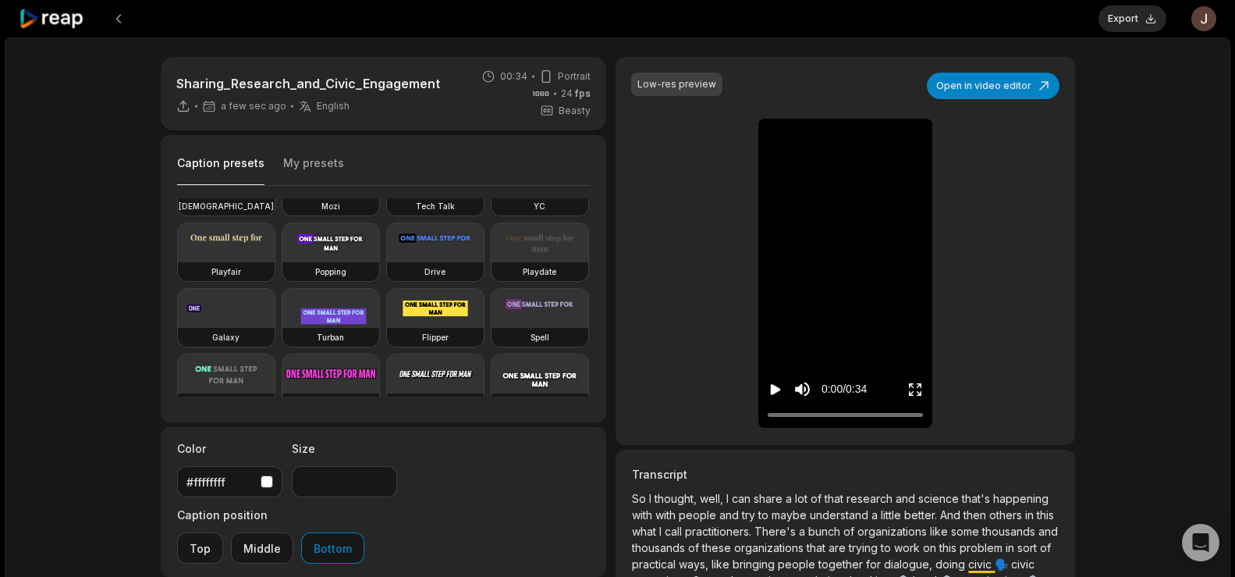
scroll to position [108, 0]
click at [282, 261] on video at bounding box center [330, 241] width 97 height 39
type input "**"
click at [1145, 11] on button "Export" at bounding box center [1133, 18] width 68 height 27
click at [1098, 12] on button "Download" at bounding box center [1124, 18] width 84 height 27
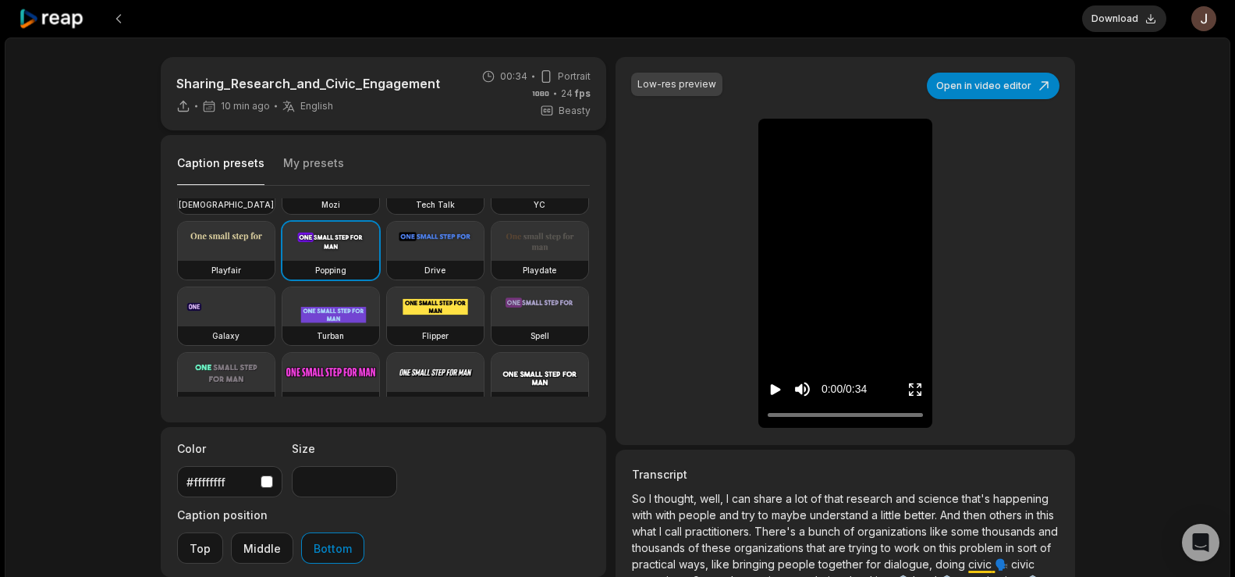
click at [1124, 115] on div "Sharing_Research_and_Civic_Engagement 10 min ago English en 00:34 Portrait 24 f…" at bounding box center [618, 461] width 1226 height 849
click at [121, 15] on button at bounding box center [119, 19] width 28 height 28
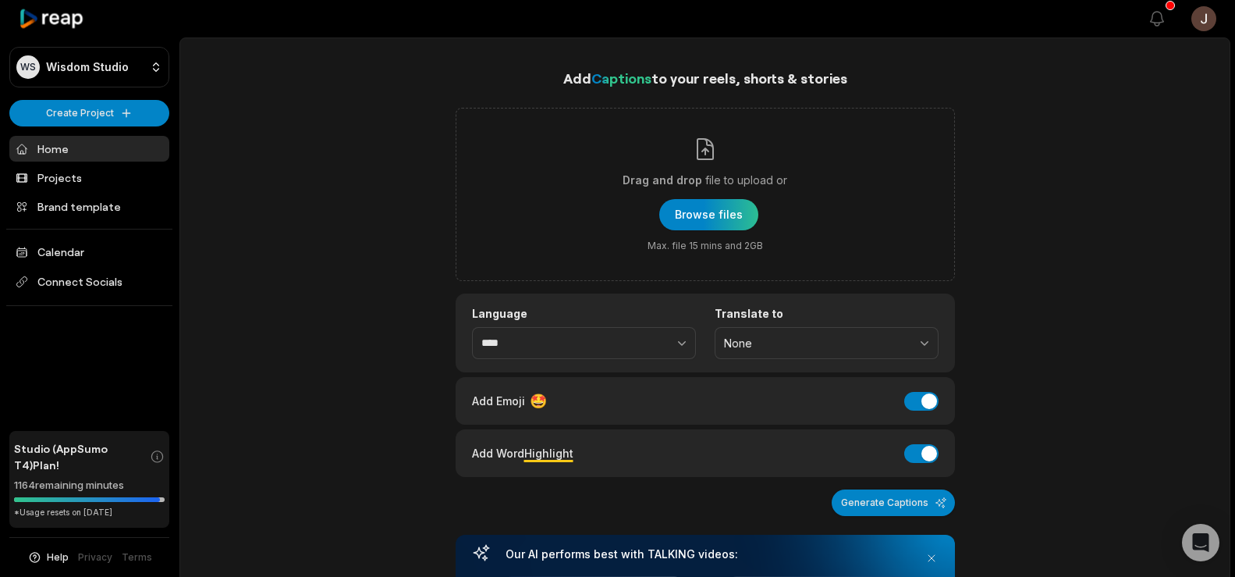
click at [709, 217] on div "button" at bounding box center [708, 214] width 99 height 31
click at [699, 208] on div "button" at bounding box center [708, 214] width 99 height 31
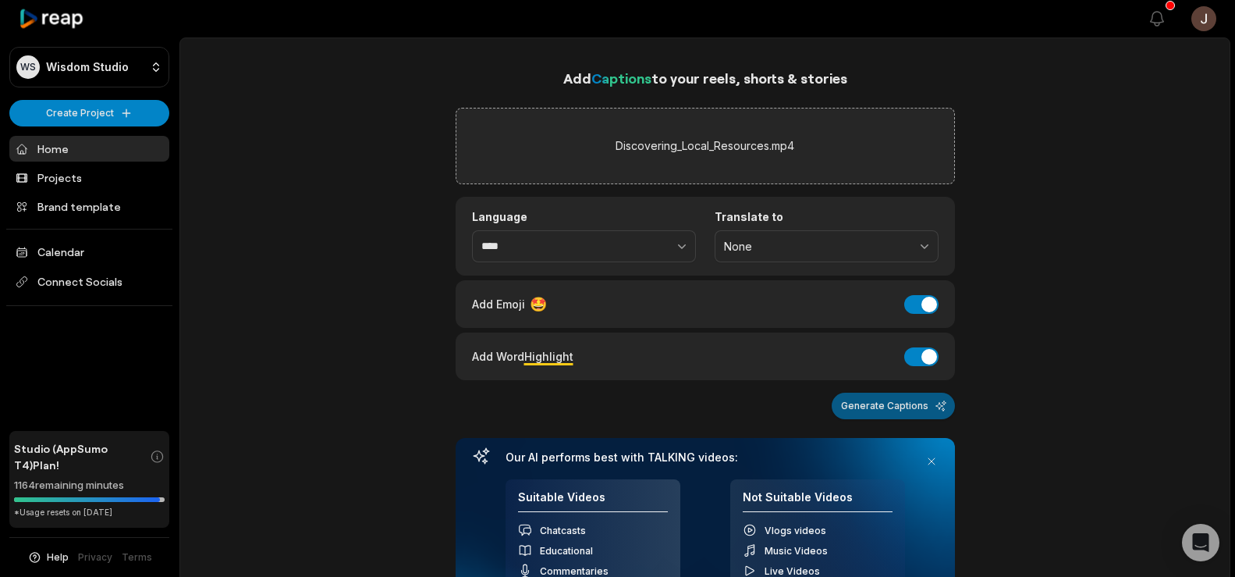
click at [863, 411] on button "Generate Captions" at bounding box center [893, 405] width 123 height 27
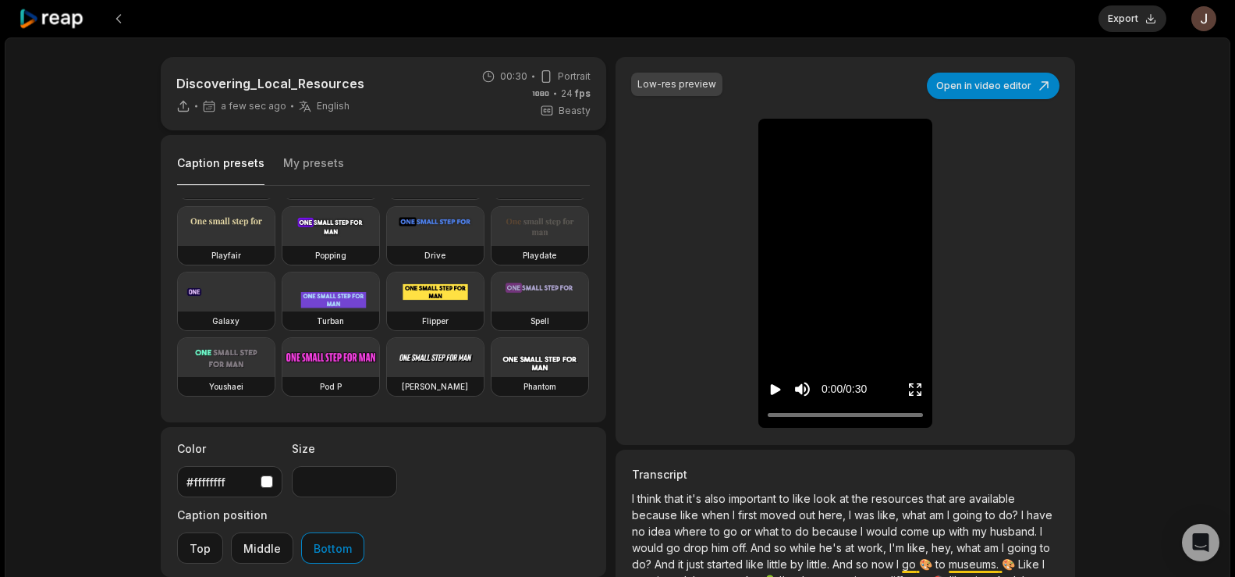
scroll to position [164, 0]
click at [282, 246] on video at bounding box center [330, 226] width 97 height 39
type input "**"
click at [282, 246] on video at bounding box center [330, 226] width 97 height 39
click at [1117, 24] on button "Export" at bounding box center [1133, 18] width 68 height 27
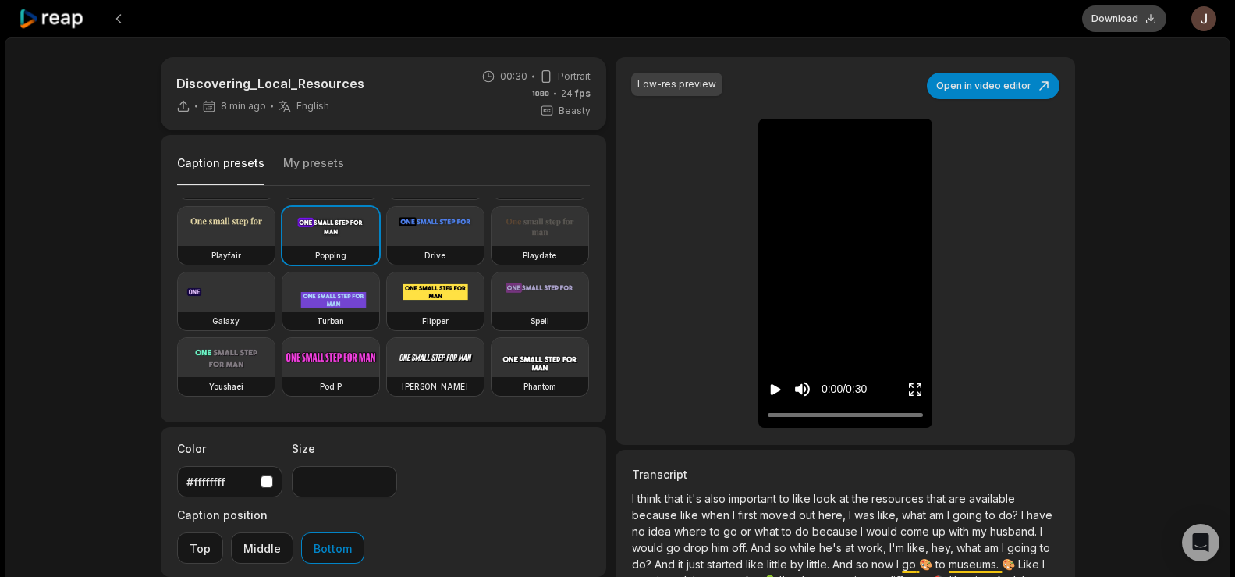
click at [1120, 14] on button "Download" at bounding box center [1124, 18] width 84 height 27
click at [115, 13] on button at bounding box center [119, 19] width 28 height 28
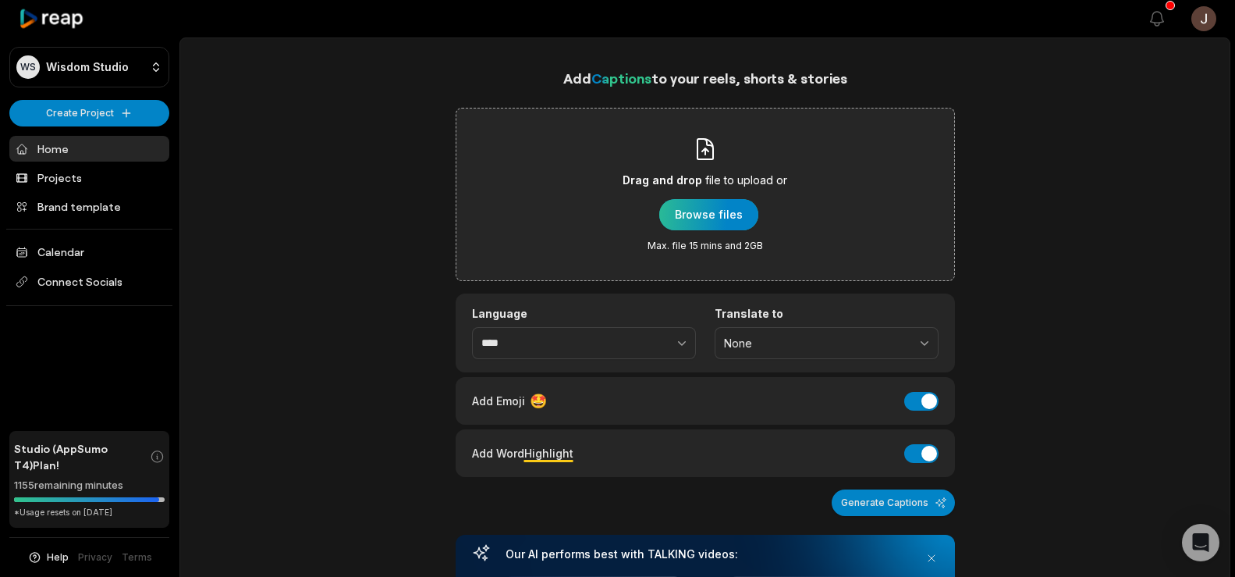
click at [695, 215] on div "button" at bounding box center [708, 214] width 99 height 31
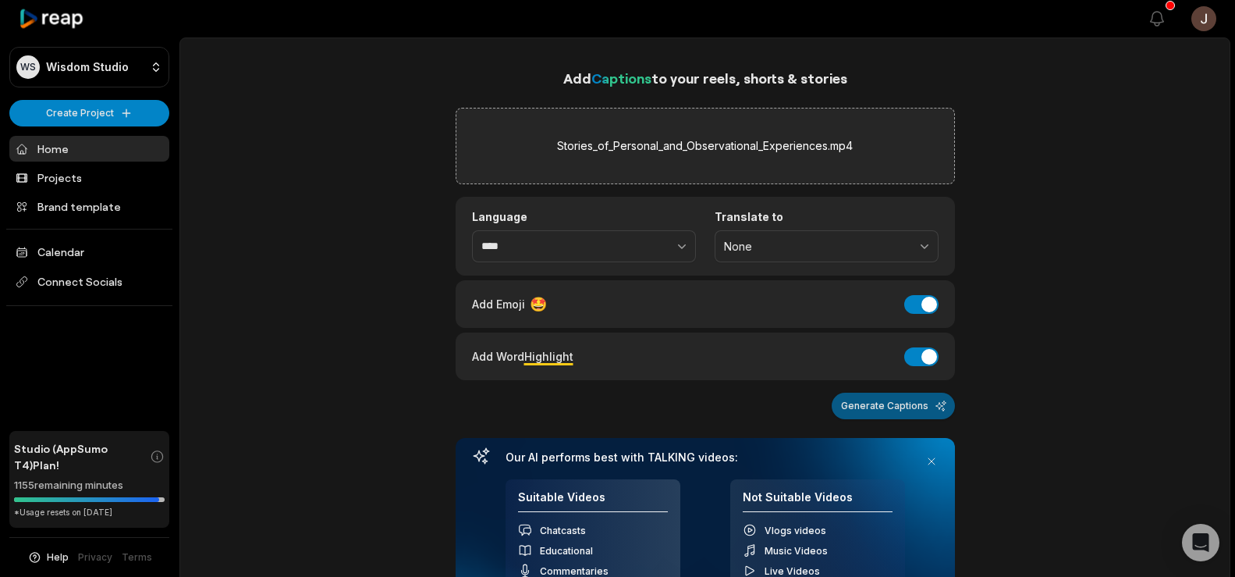
click at [885, 414] on button "Generate Captions" at bounding box center [893, 405] width 123 height 27
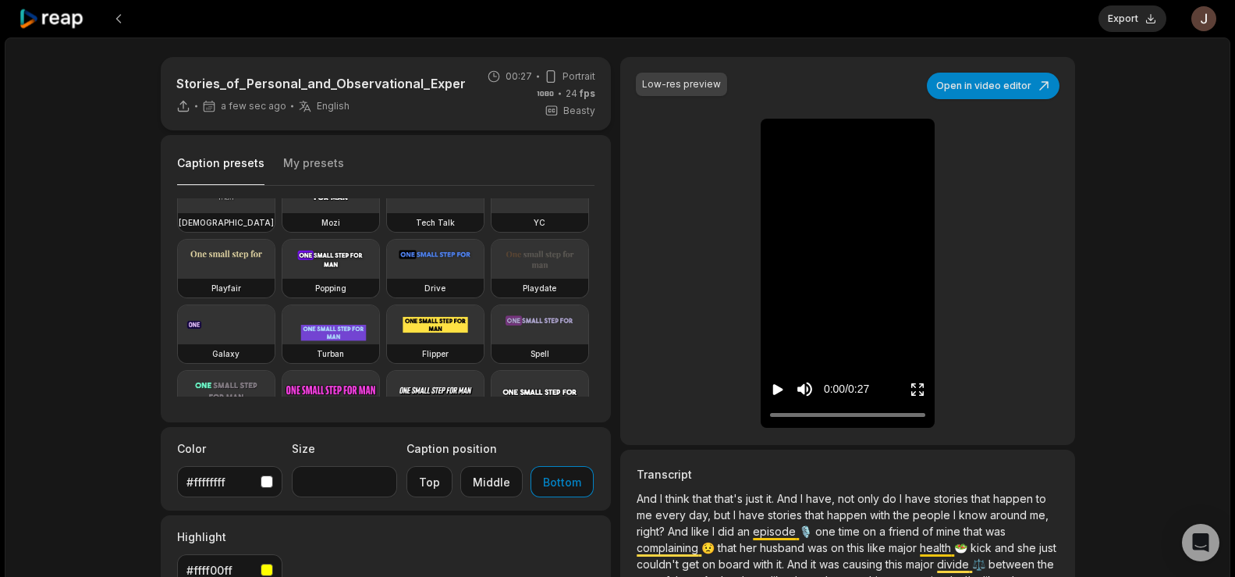
scroll to position [97, 0]
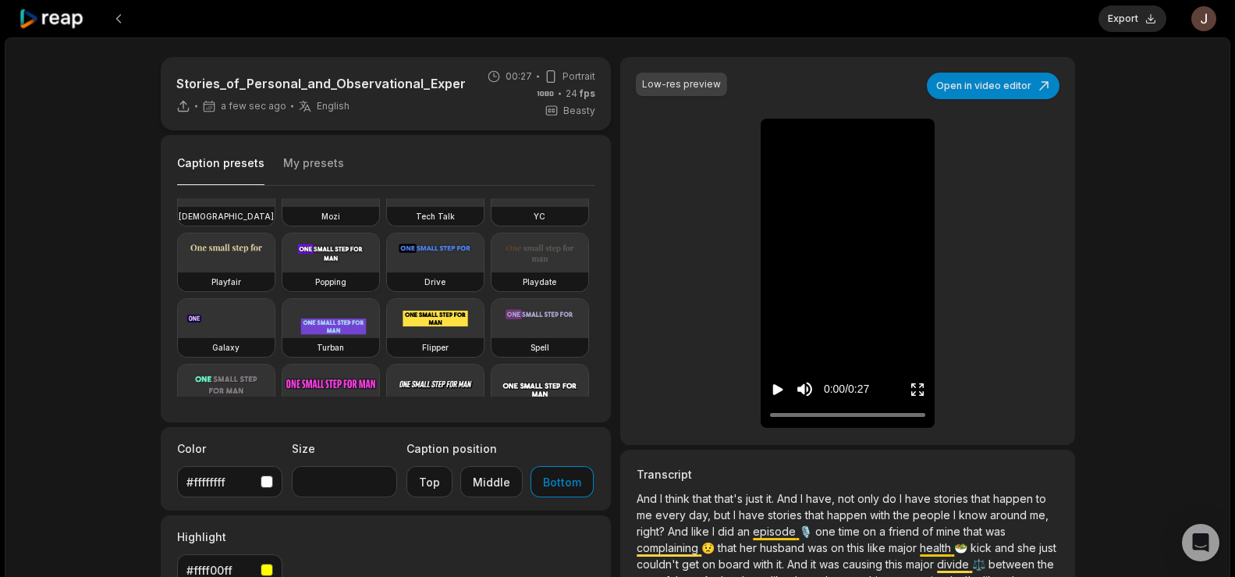
click at [282, 272] on video at bounding box center [330, 252] width 97 height 39
type input "**"
click at [1136, 9] on button "Export" at bounding box center [1133, 18] width 68 height 27
click at [1094, 15] on button "Download" at bounding box center [1124, 18] width 84 height 27
click at [1160, 162] on div "Stories_of_Personal_and_Observational_Experiences 10 min ago English en 00:27 P…" at bounding box center [618, 428] width 1226 height 783
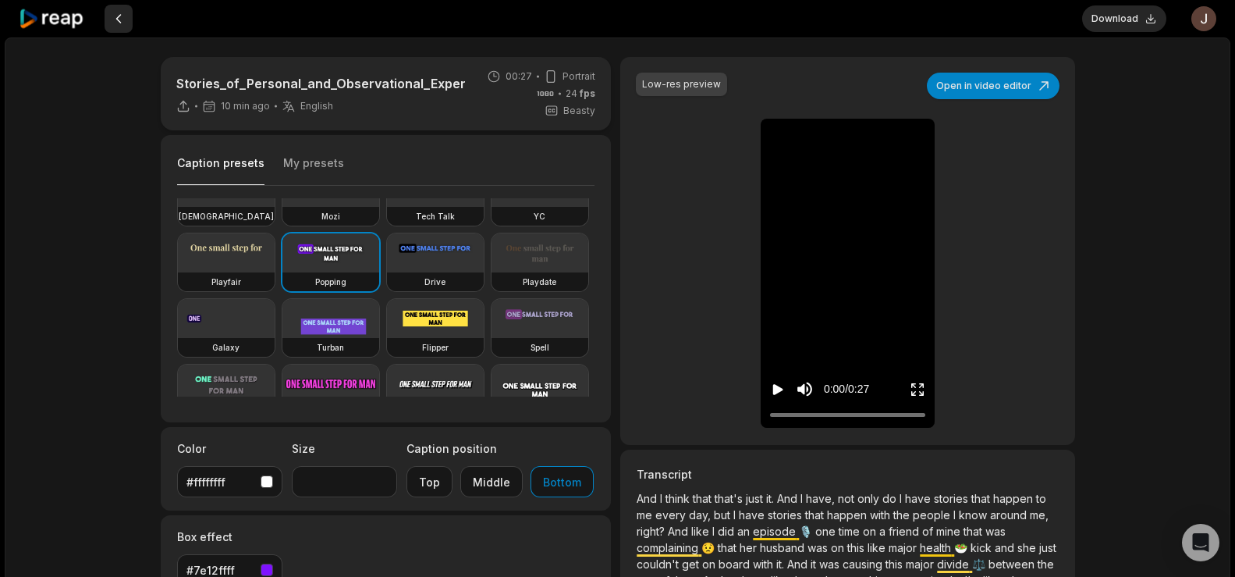
click at [115, 10] on button at bounding box center [119, 19] width 28 height 28
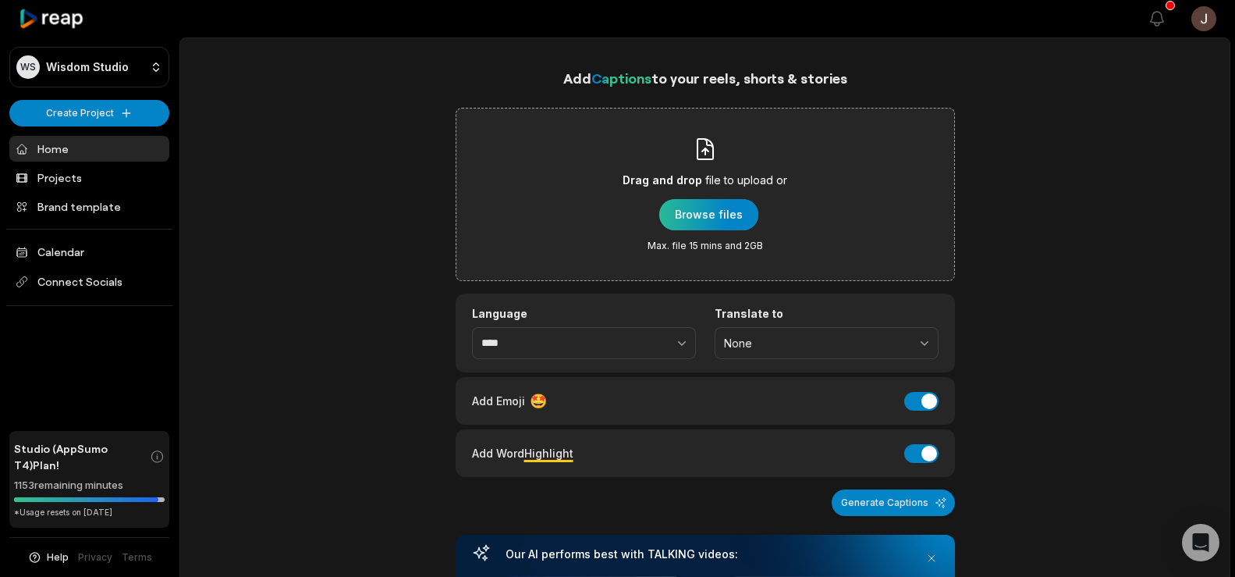
click at [681, 204] on div "button" at bounding box center [708, 214] width 99 height 31
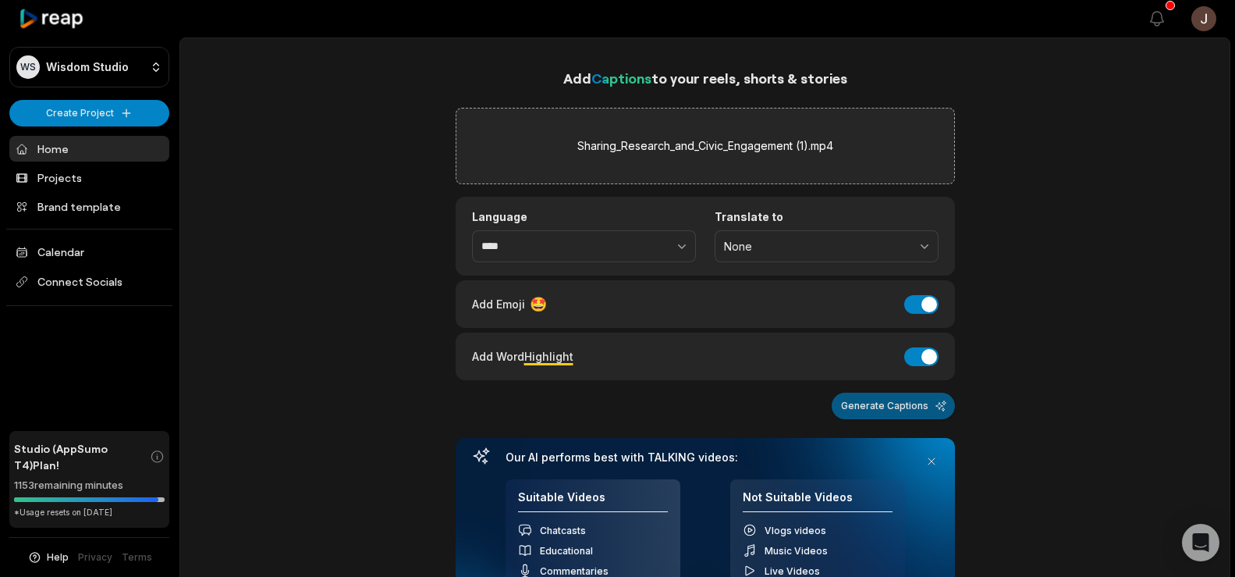
click at [876, 411] on button "Generate Captions" at bounding box center [893, 405] width 123 height 27
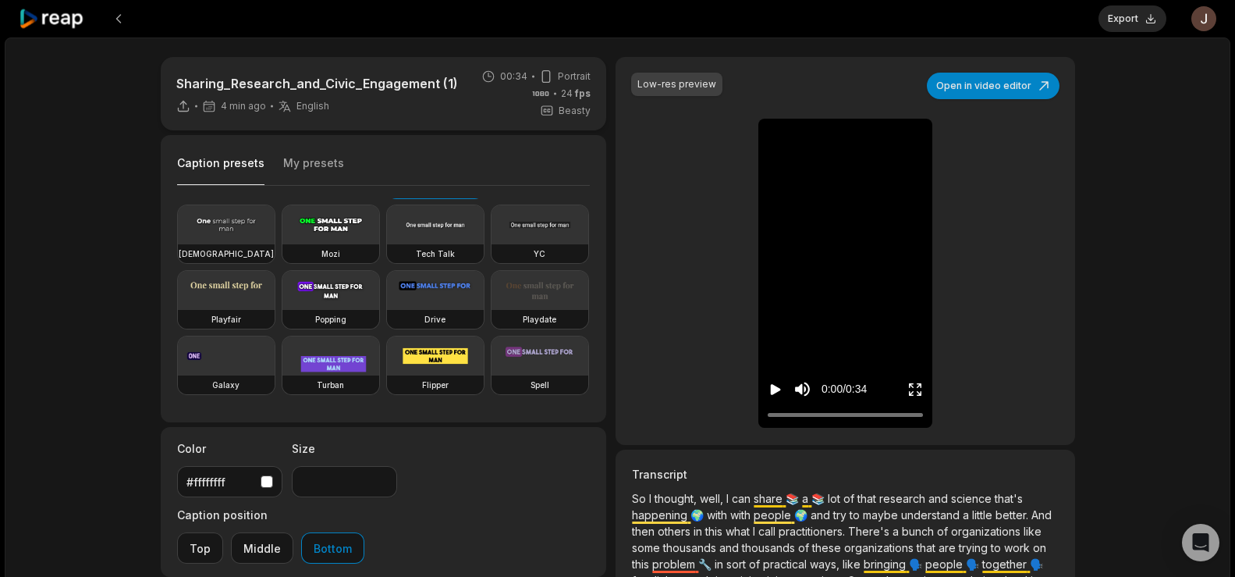
scroll to position [121, 0]
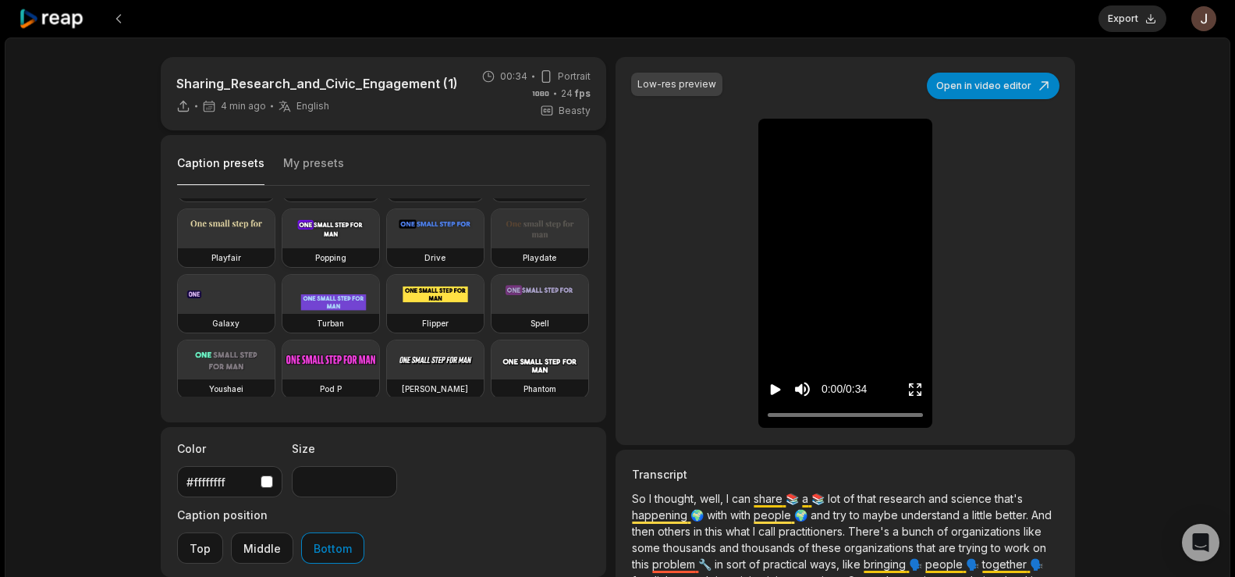
click at [282, 248] on video at bounding box center [330, 228] width 97 height 39
type input "**"
click at [1121, 20] on button "Export" at bounding box center [1133, 18] width 68 height 27
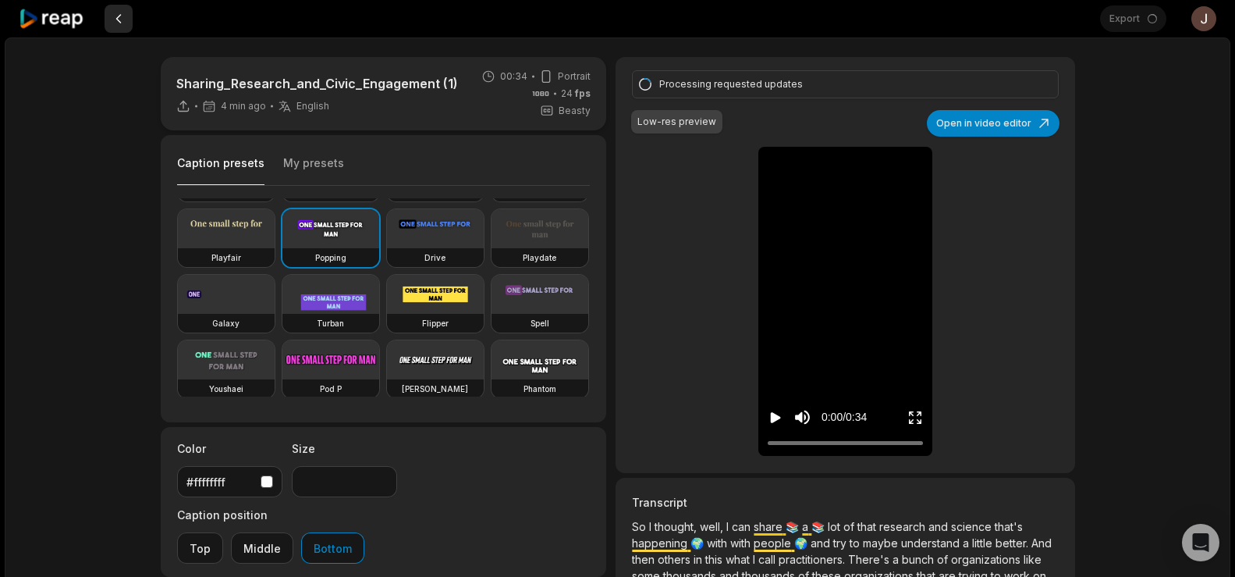
click at [119, 12] on button at bounding box center [119, 19] width 28 height 28
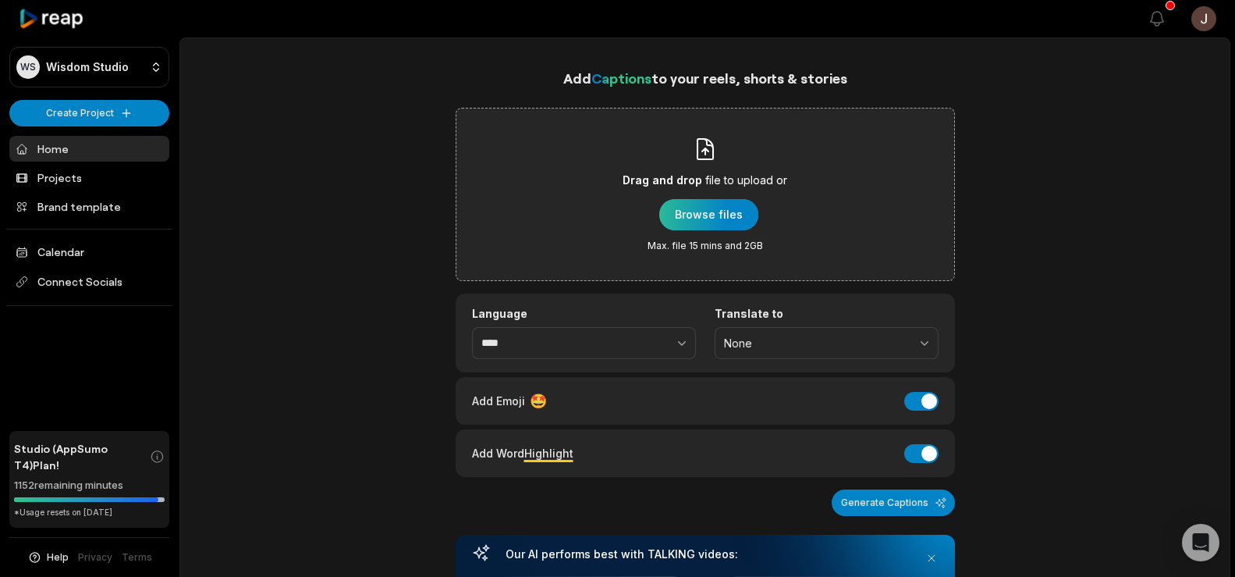
click at [682, 208] on div "button" at bounding box center [708, 214] width 99 height 31
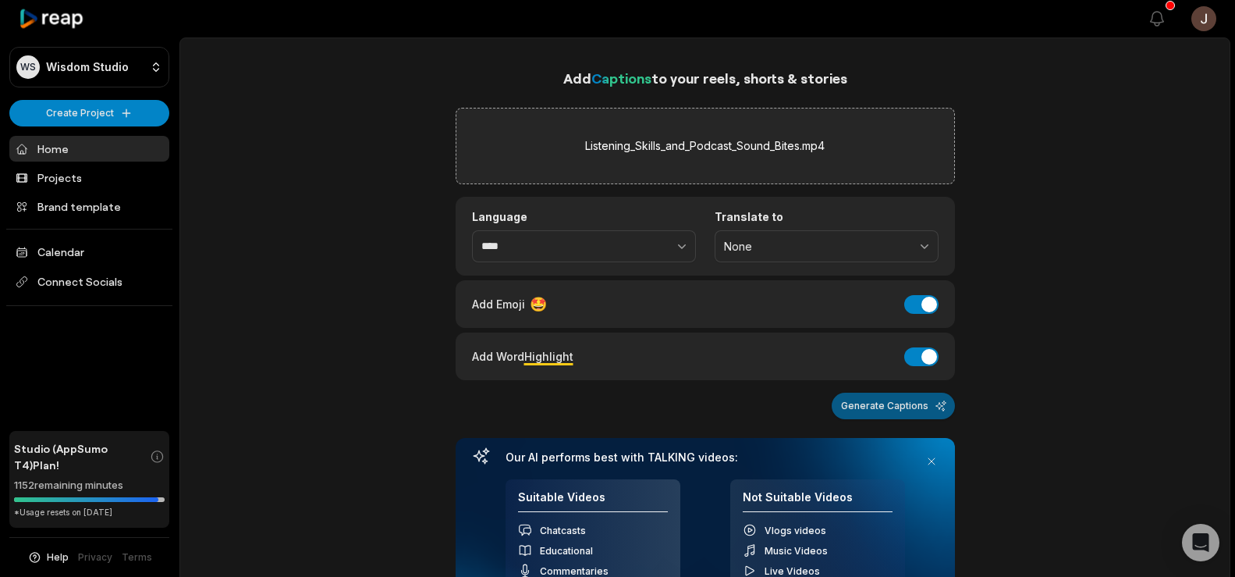
click at [890, 398] on button "Generate Captions" at bounding box center [893, 405] width 123 height 27
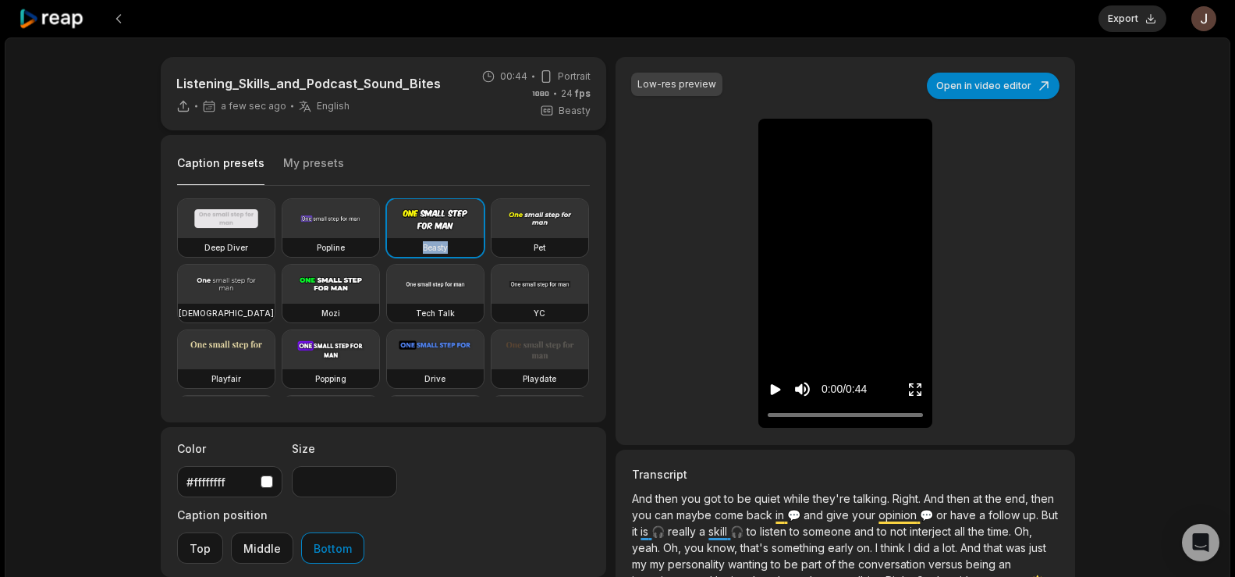
drag, startPoint x: 575, startPoint y: 229, endPoint x: 581, endPoint y: 258, distance: 29.5
click at [581, 258] on div "Deep Diver Popline Beasty Pet Zen Mozi Tech Talk YC Playfair Popping Drive Play…" at bounding box center [384, 297] width 414 height 198
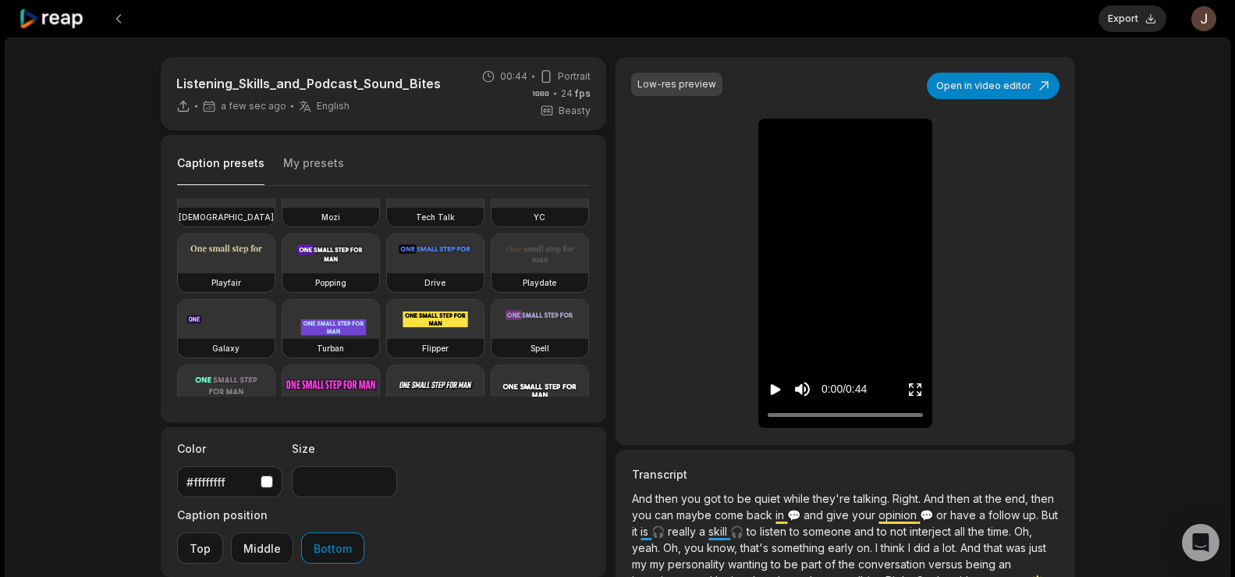
scroll to position [136, 0]
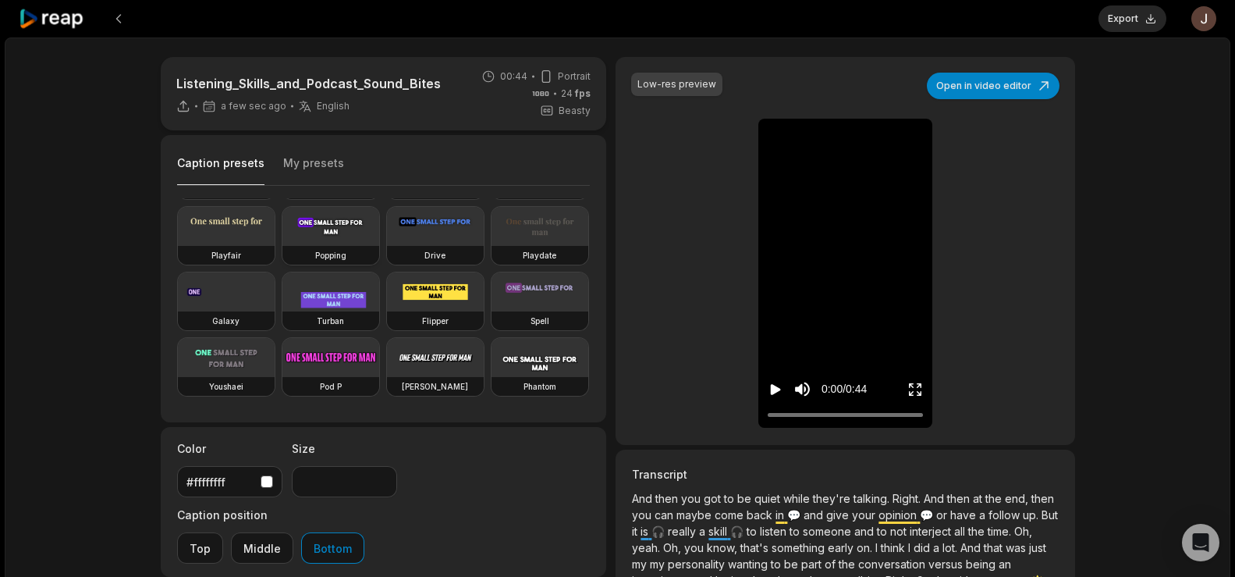
click at [282, 246] on video at bounding box center [330, 226] width 97 height 39
type input "**"
click at [1139, 22] on button "Export" at bounding box center [1133, 18] width 68 height 27
